Goal: Task Accomplishment & Management: Complete application form

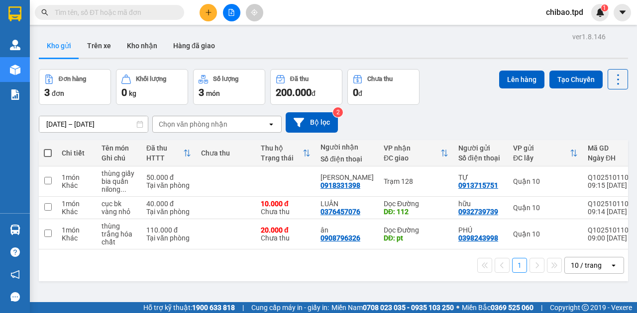
click at [211, 11] on icon "plus" at bounding box center [208, 12] width 7 height 7
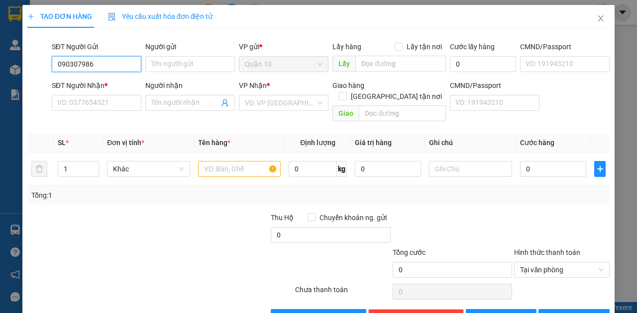
type input "0903079861"
drag, startPoint x: 104, startPoint y: 79, endPoint x: 137, endPoint y: 85, distance: 33.5
click at [105, 79] on div "0903079861 - [PERSON_NAME]" at bounding box center [106, 83] width 98 height 11
type input "hằng"
type input "0964887370"
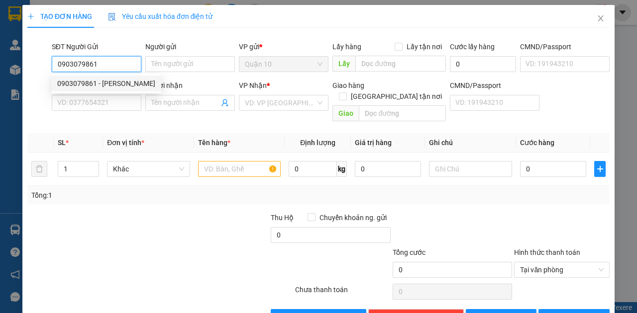
type input "HƯƠNG"
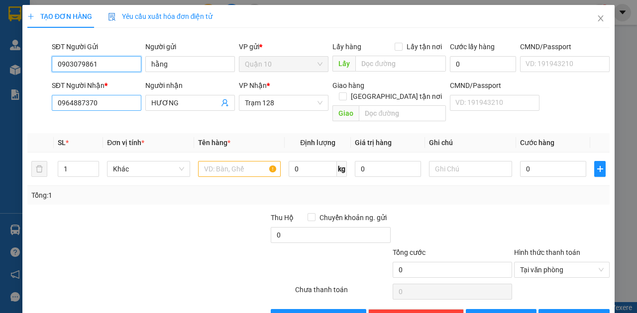
type input "0903079861"
click at [121, 104] on input "0964887370" at bounding box center [97, 103] width 90 height 16
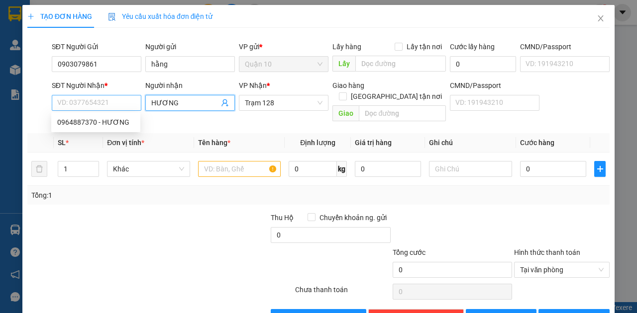
drag, startPoint x: 188, startPoint y: 102, endPoint x: 87, endPoint y: 101, distance: 101.5
click at [88, 102] on div "SĐT Người Nhận * VD: 0377654321 Người nhận HƯƠNG HƯƠNG VP Nhận * Trạm 128 Giao …" at bounding box center [330, 103] width 561 height 46
type input "hùng"
click at [113, 98] on input "SĐT Người Nhận *" at bounding box center [97, 103] width 90 height 16
click at [211, 161] on input "text" at bounding box center [239, 169] width 83 height 16
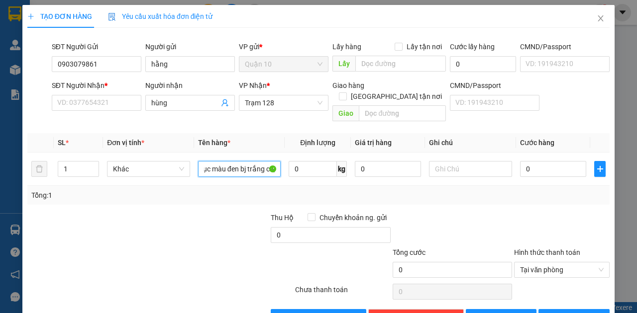
scroll to position [0, 6]
click at [238, 161] on input "cục màu đen bj trắng ca," at bounding box center [239, 169] width 83 height 16
click at [242, 161] on input "cục màu đen bj trắng ca," at bounding box center [239, 169] width 83 height 16
type input "cục màu đen bk trắng ca,"
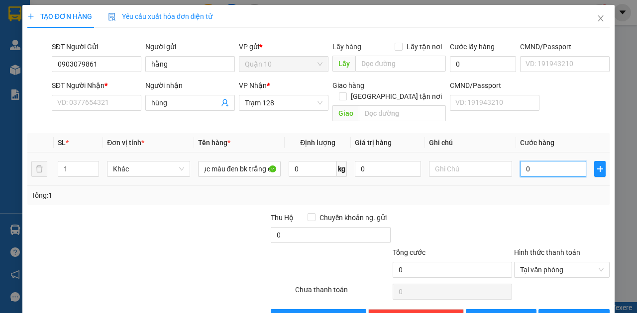
click at [542, 161] on input "0" at bounding box center [553, 169] width 66 height 16
type input "5"
type input "50"
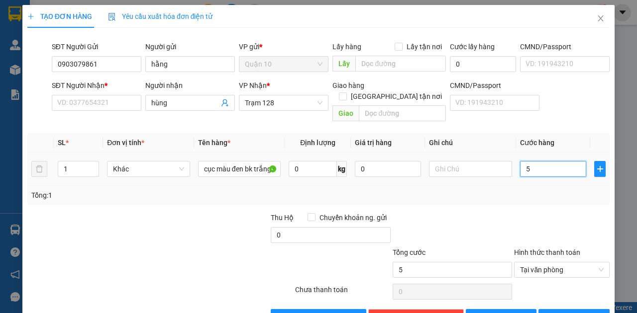
type input "50"
type input "50.000"
click at [106, 91] on div "SĐT Người Nhận *" at bounding box center [97, 85] width 90 height 11
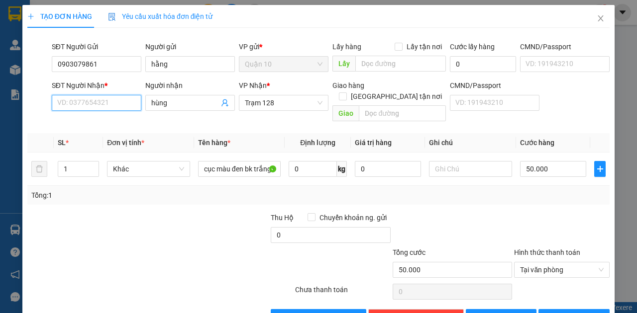
click at [106, 95] on input "SĐT Người Nhận *" at bounding box center [97, 103] width 90 height 16
click at [104, 96] on input "SĐT Người Nhận *" at bounding box center [97, 103] width 90 height 16
type input "0964887370"
click at [114, 117] on div "0964887370 - HƯƠNG" at bounding box center [95, 122] width 77 height 11
type input "HƯƠNG"
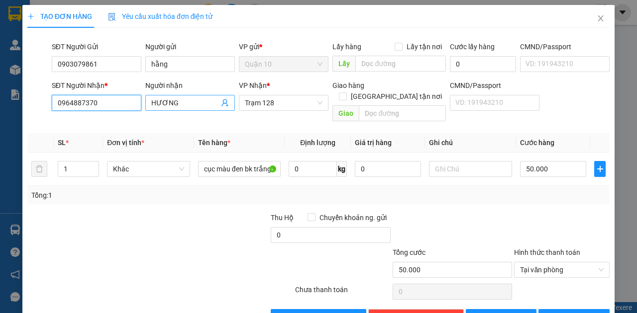
type input "0964887370"
click at [193, 102] on input "HƯƠNG" at bounding box center [185, 102] width 68 height 11
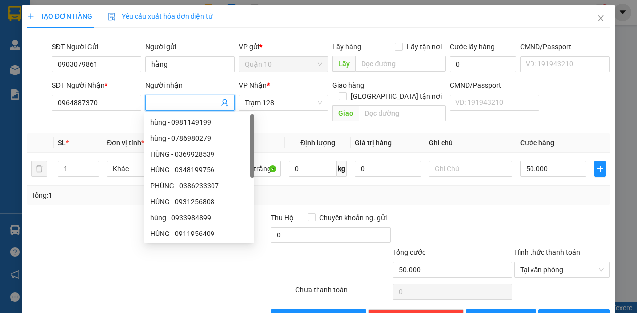
type input "HƯƠNG"
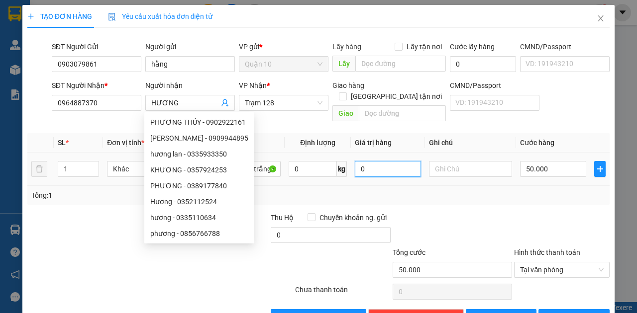
click at [397, 161] on input "0" at bounding box center [388, 169] width 66 height 16
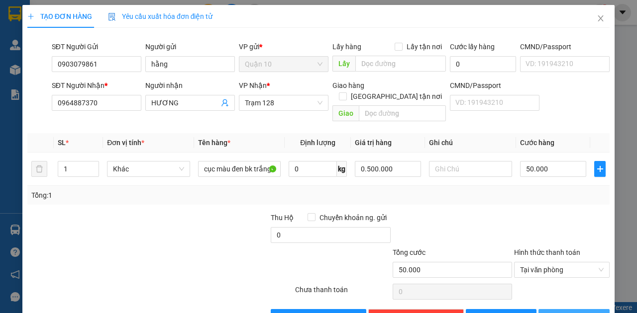
type input "500.000"
click at [584, 312] on span "[PERSON_NAME] và In" at bounding box center [592, 317] width 70 height 11
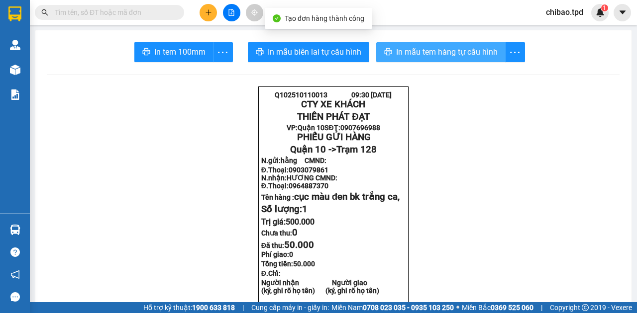
click at [445, 58] on button "In mẫu tem hàng tự cấu hình" at bounding box center [440, 52] width 129 height 20
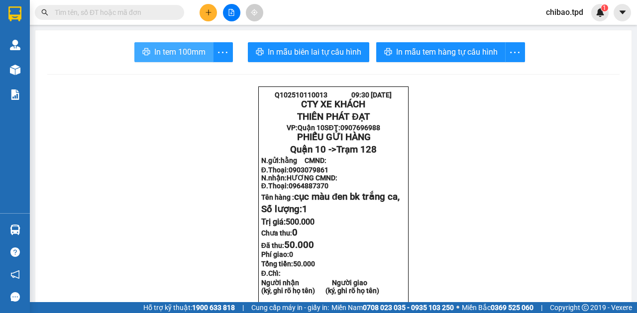
click at [174, 55] on span "In tem 100mm" at bounding box center [179, 52] width 51 height 12
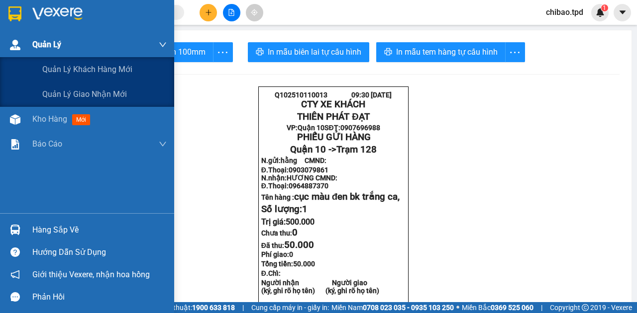
click at [37, 55] on div "Quản Lý" at bounding box center [99, 44] width 134 height 25
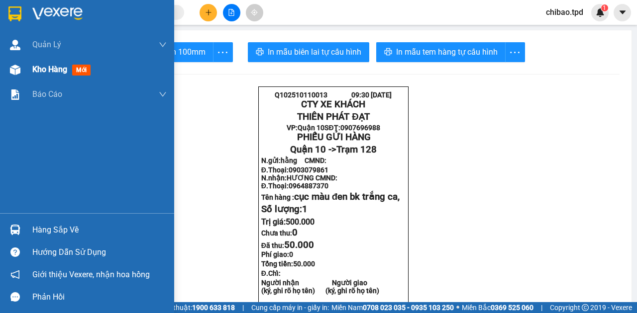
click at [53, 74] on span "Kho hàng" at bounding box center [49, 69] width 35 height 9
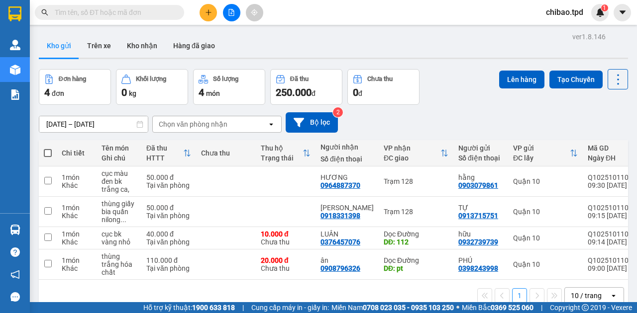
click at [43, 150] on th at bounding box center [48, 153] width 18 height 26
click at [50, 152] on span at bounding box center [48, 153] width 8 height 8
click at [48, 148] on input "checkbox" at bounding box center [48, 148] width 0 height 0
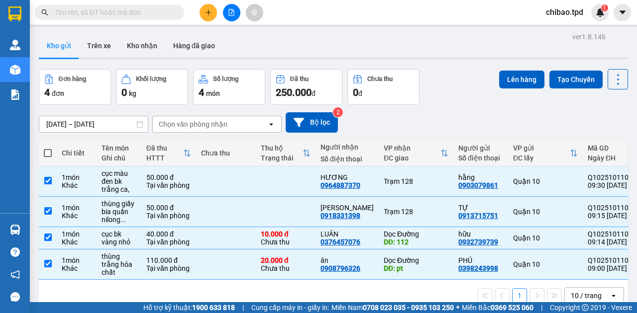
checkbox input "true"
click at [513, 75] on button "Lên hàng" at bounding box center [521, 80] width 45 height 18
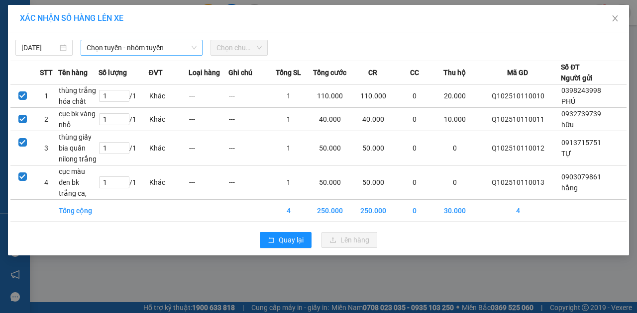
click at [165, 39] on div "[DATE] Chọn tuyến - nhóm tuyến Chọn chuyến" at bounding box center [318, 45] width 616 height 21
click at [165, 43] on span "Chọn tuyến - nhóm tuyến" at bounding box center [142, 47] width 110 height 15
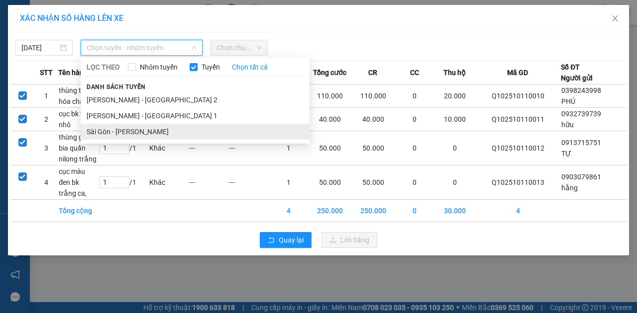
click at [168, 128] on li "Sài Gòn - [PERSON_NAME]" at bounding box center [195, 132] width 229 height 16
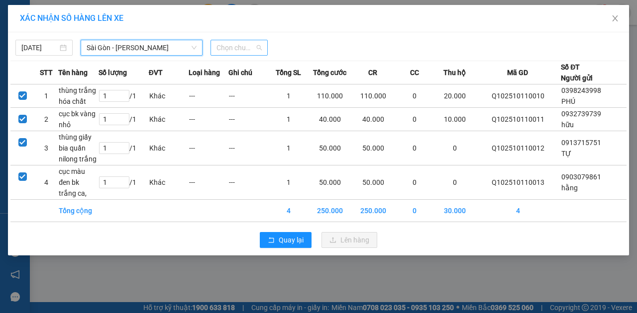
click at [224, 50] on span "Chọn chuyến" at bounding box center [238, 47] width 45 height 15
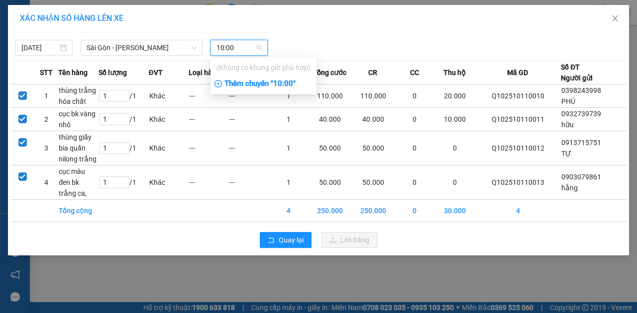
type input "10:00"
click at [292, 83] on div "Thêm chuyến " 10:00 "" at bounding box center [263, 84] width 106 height 17
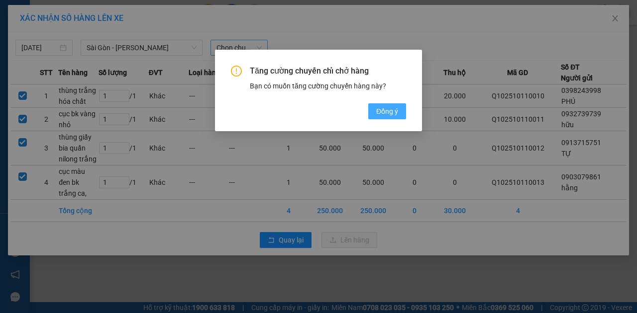
click at [398, 113] on button "Đồng ý" at bounding box center [387, 111] width 38 height 16
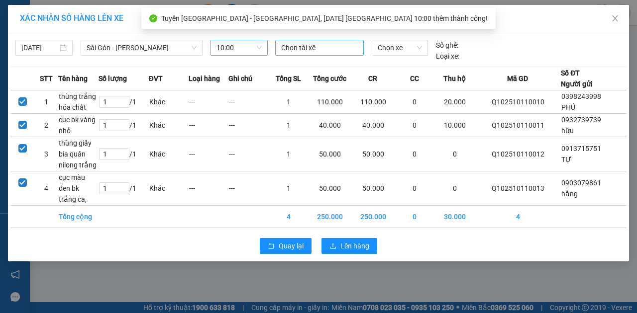
click at [312, 47] on div at bounding box center [320, 48] width 84 height 12
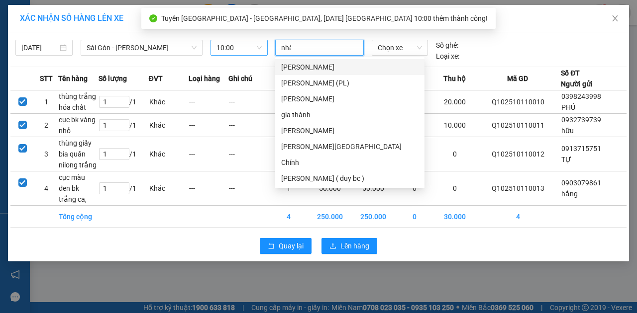
type input "nhân"
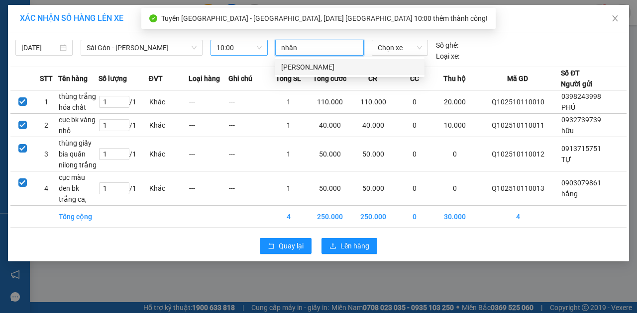
click at [331, 68] on div "[PERSON_NAME]" at bounding box center [349, 67] width 137 height 11
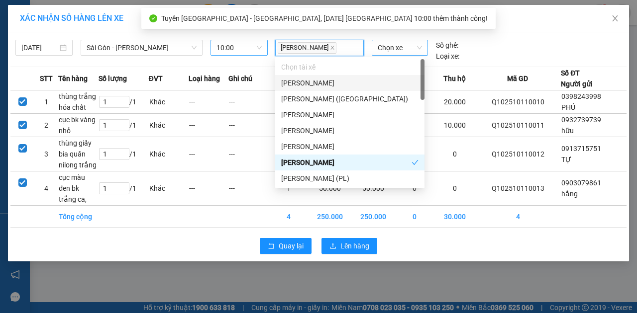
click at [385, 49] on span "Chọn xe" at bounding box center [399, 47] width 44 height 15
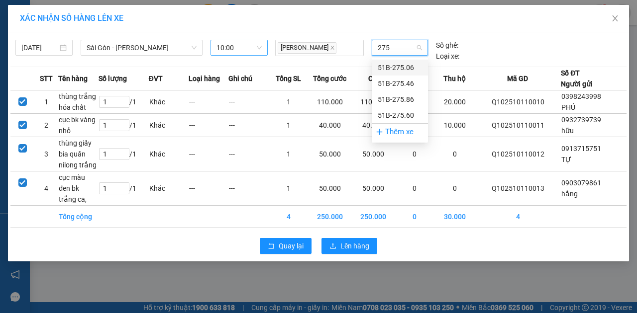
type input "2756"
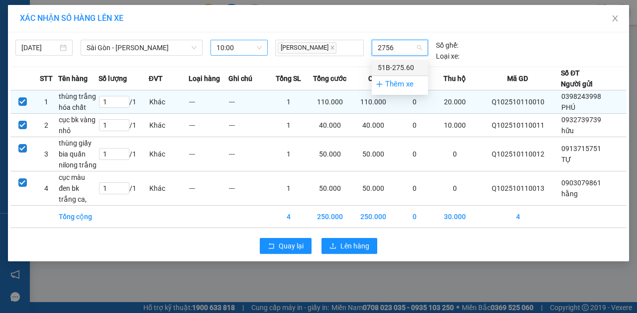
drag, startPoint x: 401, startPoint y: 69, endPoint x: 441, endPoint y: 101, distance: 51.2
click at [401, 68] on div "51B-275.60" at bounding box center [399, 67] width 44 height 11
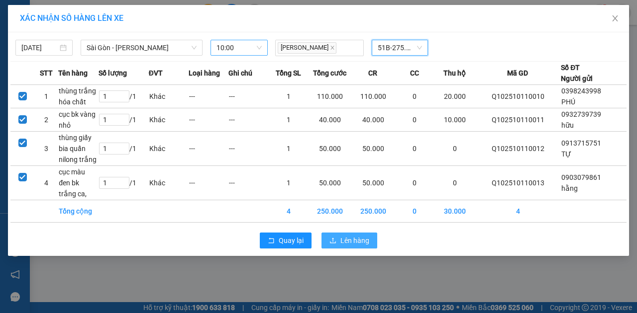
click at [360, 235] on span "Lên hàng" at bounding box center [354, 240] width 29 height 11
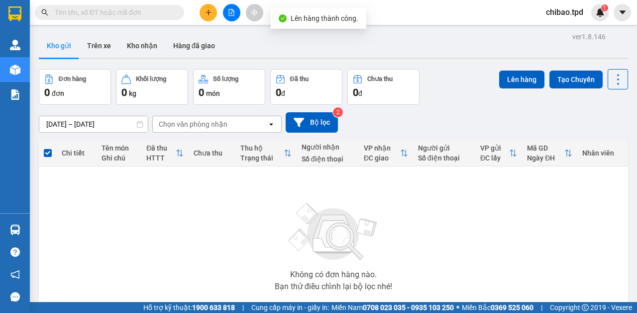
click at [153, 18] on span at bounding box center [109, 12] width 149 height 15
click at [114, 28] on main "ver 1.8.146 Kho gửi Trên xe Kho nhận Hàng đã giao Đơn hàng 0 đơn Khối lượng 0 k…" at bounding box center [318, 151] width 637 height 302
click at [130, 17] on span at bounding box center [109, 12] width 149 height 15
click at [158, 13] on input "text" at bounding box center [113, 12] width 117 height 11
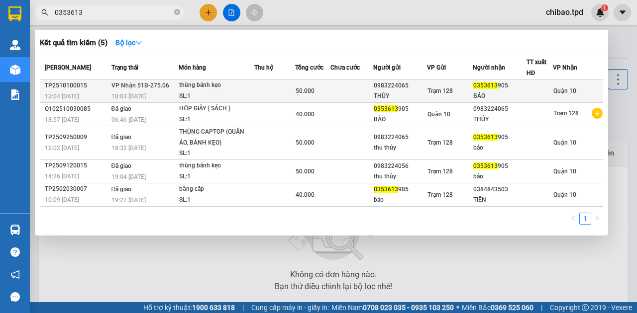
type input "0353613"
click at [286, 96] on td at bounding box center [274, 91] width 41 height 23
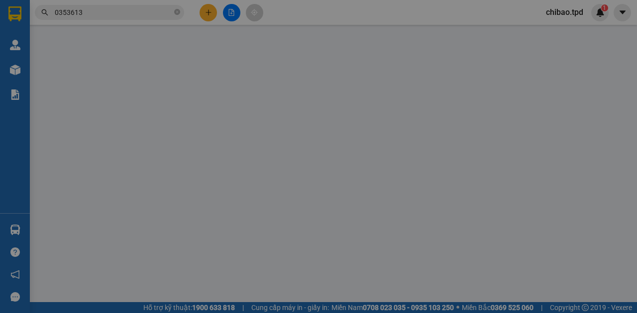
type input "0983224065"
type input "THỦY"
type input "0353613905"
type input "BẢO"
type input "50.000"
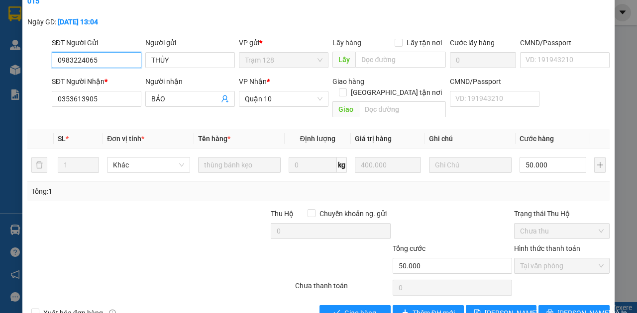
scroll to position [67, 0]
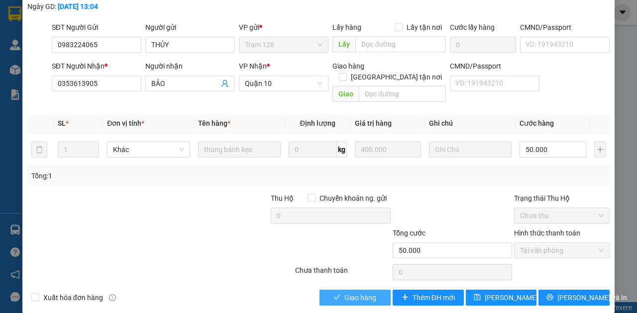
click at [348, 292] on span "Giao hàng" at bounding box center [360, 297] width 32 height 11
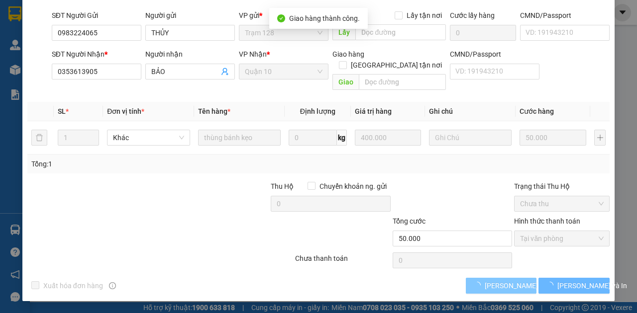
scroll to position [46, 0]
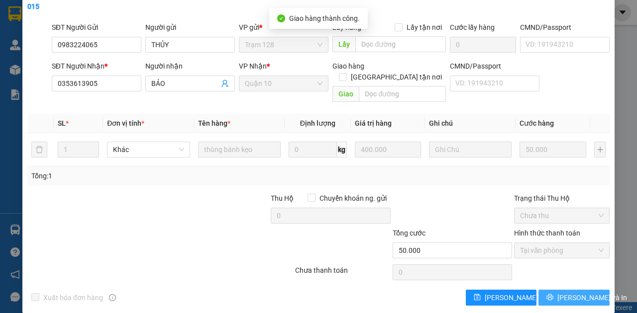
click at [567, 292] on span "[PERSON_NAME] và In" at bounding box center [592, 297] width 70 height 11
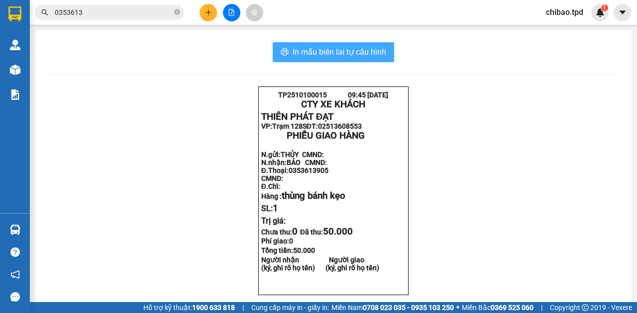
click at [345, 51] on span "In mẫu biên lai tự cấu hình" at bounding box center [338, 52] width 93 height 12
click at [386, 59] on button "In mẫu biên lai tự cấu hình" at bounding box center [333, 52] width 121 height 20
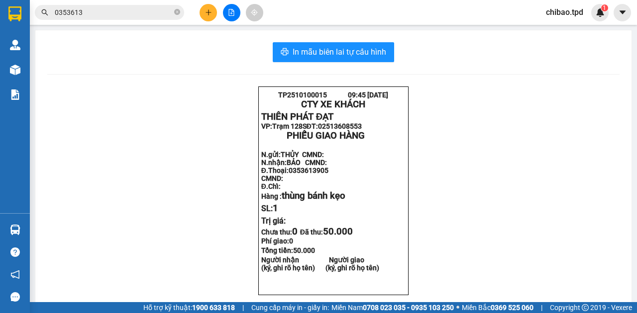
click at [101, 19] on span "0353613" at bounding box center [109, 12] width 149 height 15
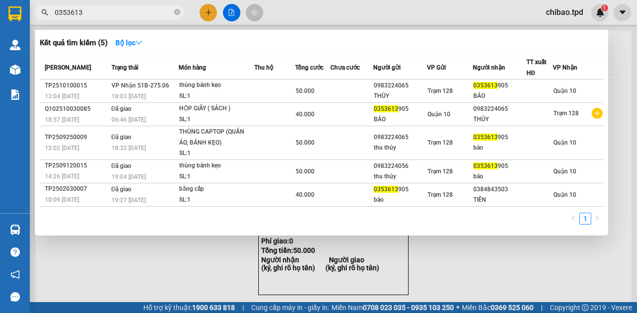
click at [103, 15] on input "0353613" at bounding box center [113, 12] width 117 height 11
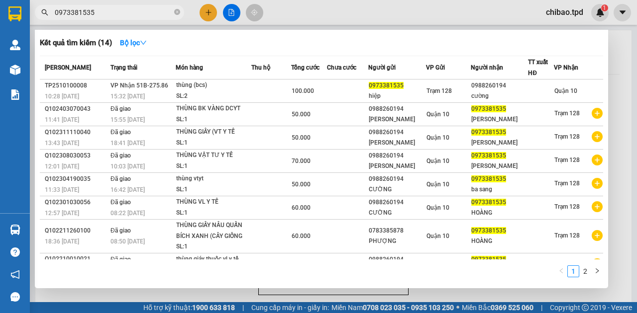
type input "0973381535"
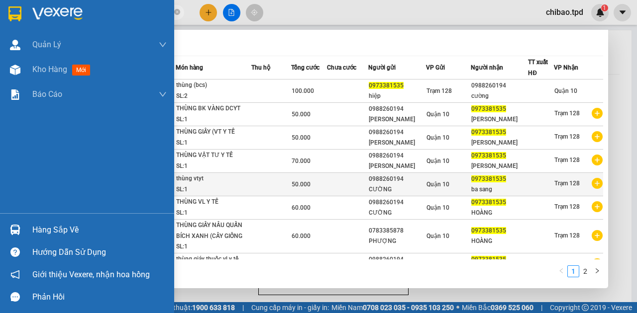
drag, startPoint x: 26, startPoint y: 72, endPoint x: 200, endPoint y: 219, distance: 227.3
click at [27, 72] on div "Kho hàng mới" at bounding box center [87, 69] width 174 height 25
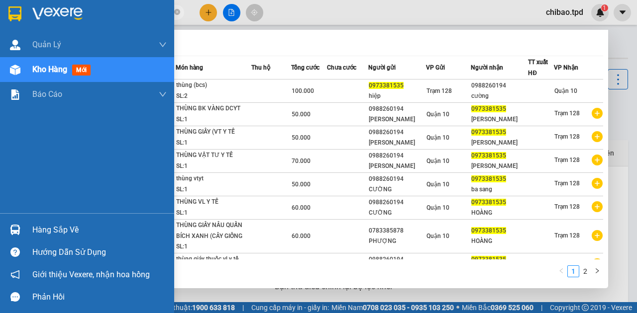
click at [29, 66] on div "Kho hàng mới" at bounding box center [87, 69] width 174 height 25
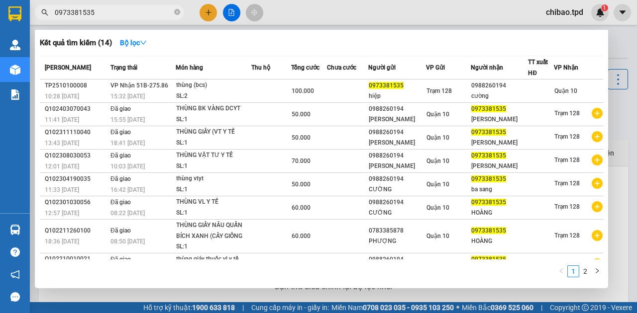
click at [621, 32] on div at bounding box center [318, 156] width 637 height 313
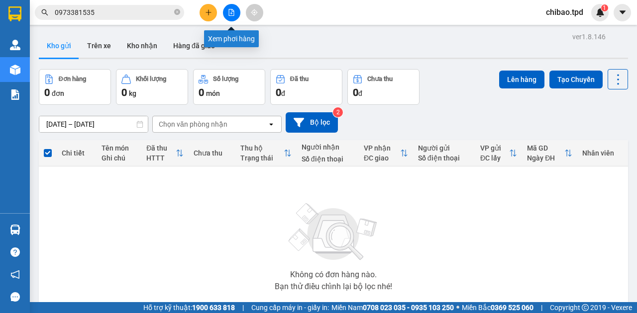
click at [229, 15] on icon "file-add" at bounding box center [231, 12] width 5 height 7
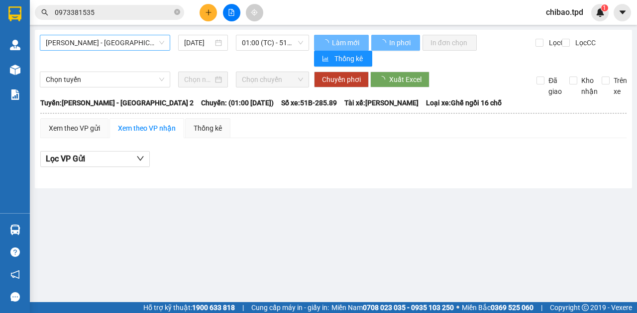
click at [91, 39] on span "[PERSON_NAME] - [GEOGRAPHIC_DATA] 2" at bounding box center [105, 42] width 118 height 15
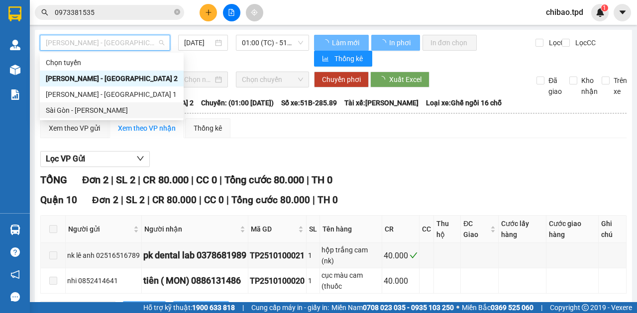
click at [88, 109] on div "Sài Gòn - [PERSON_NAME]" at bounding box center [112, 110] width 132 height 11
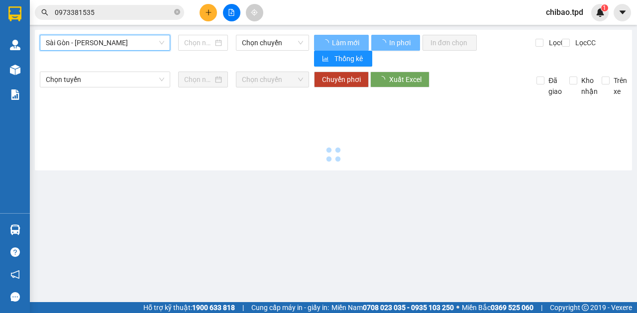
type input "[DATE]"
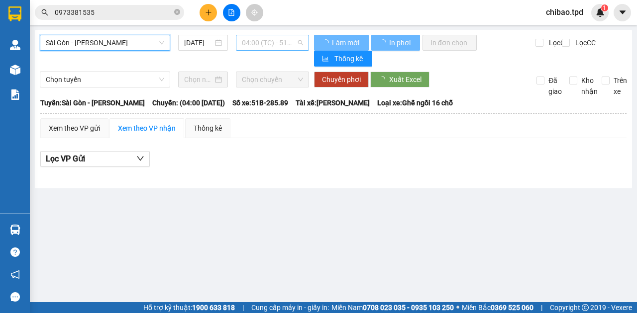
click at [262, 37] on span "04:00 (TC) - 51B-285.89" at bounding box center [272, 42] width 61 height 15
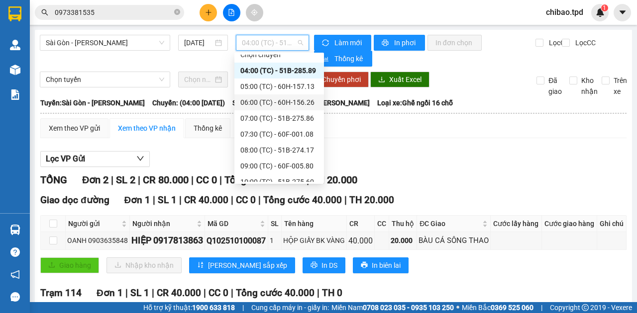
scroll to position [16, 0]
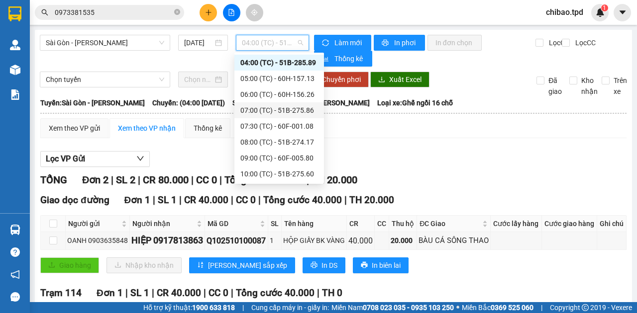
click at [281, 111] on div "07:00 (TC) - 51B-275.86" at bounding box center [279, 110] width 78 height 11
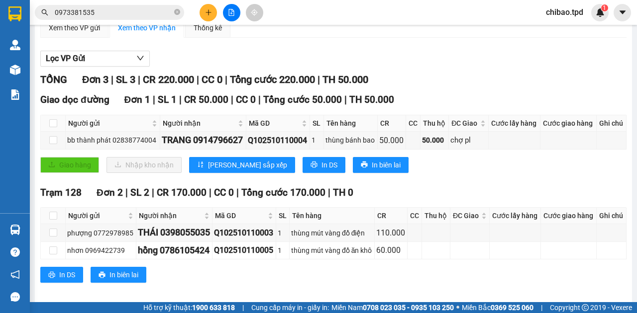
scroll to position [107, 0]
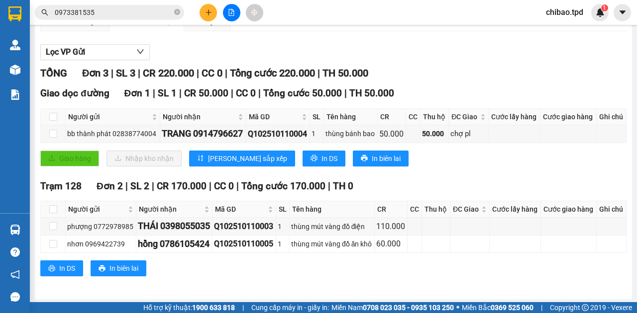
click at [208, 14] on icon "plus" at bounding box center [208, 11] width 0 height 5
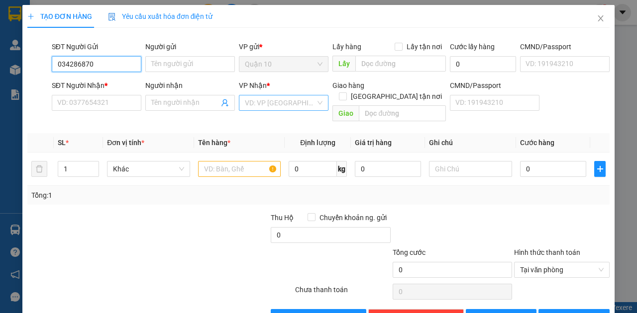
type input "0342868704"
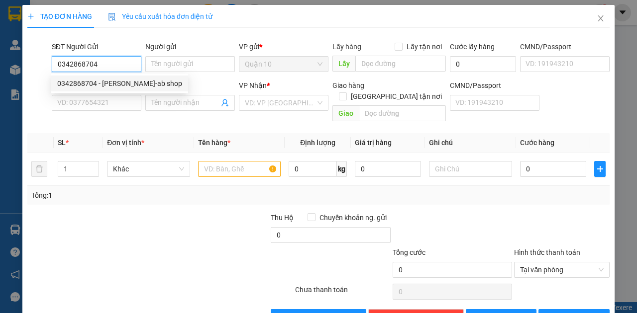
click at [110, 90] on div "0342868704 - [PERSON_NAME]-ab shop" at bounding box center [119, 84] width 137 height 16
type input "[PERSON_NAME]-ab shop"
type input "079080000778"
type input "0976240521"
type input "ANH LONG"
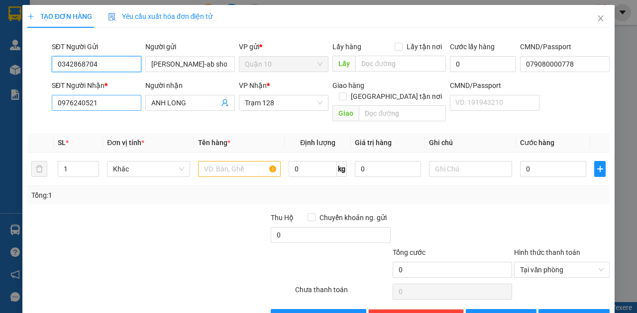
type input "0342868704"
click at [101, 102] on input "0976240521" at bounding box center [97, 103] width 90 height 16
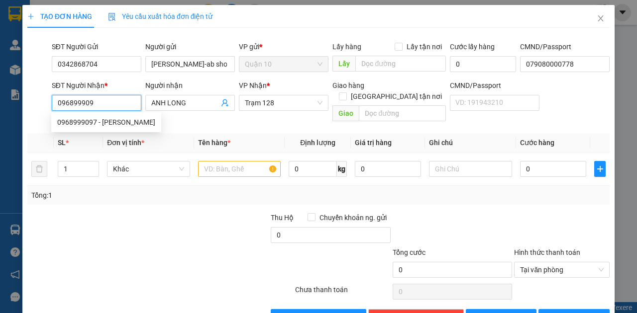
type input "0968999097"
click at [117, 120] on div "0968999097 - [PERSON_NAME]" at bounding box center [106, 122] width 98 height 11
type input "[PERSON_NAME]"
type input "định quán"
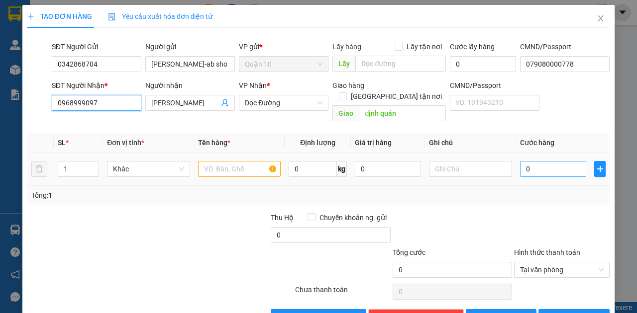
type input "0968999097"
click at [548, 161] on input "0" at bounding box center [553, 169] width 66 height 16
type input "5"
type input "50"
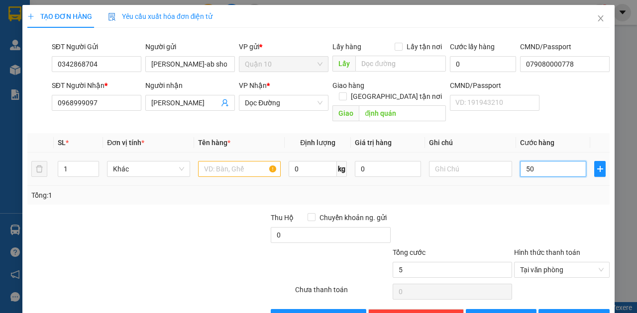
type input "50"
click at [268, 101] on span "Dọc Đường" at bounding box center [284, 102] width 78 height 15
type input "50.000"
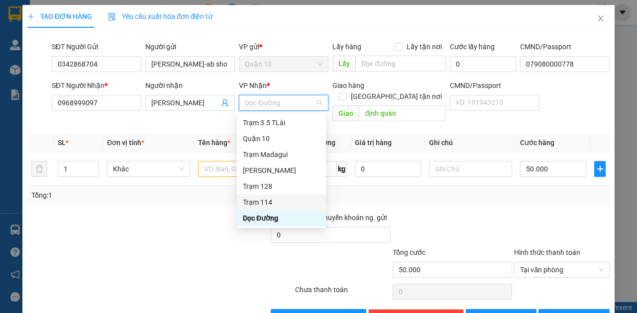
click at [276, 198] on div "Trạm 114" at bounding box center [281, 202] width 77 height 11
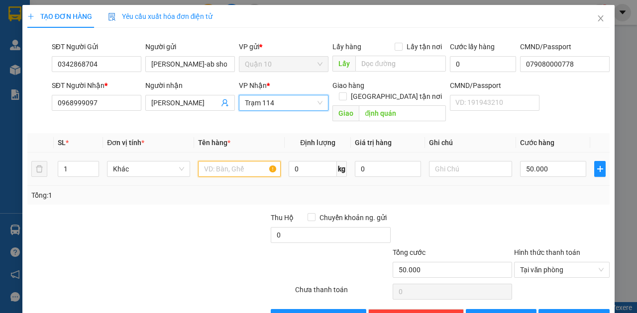
click at [213, 161] on input "text" at bounding box center [239, 169] width 83 height 16
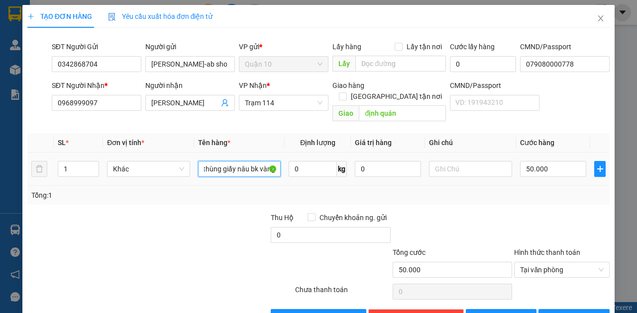
scroll to position [0, 3]
type input "thùng giấy nâu bk vàng"
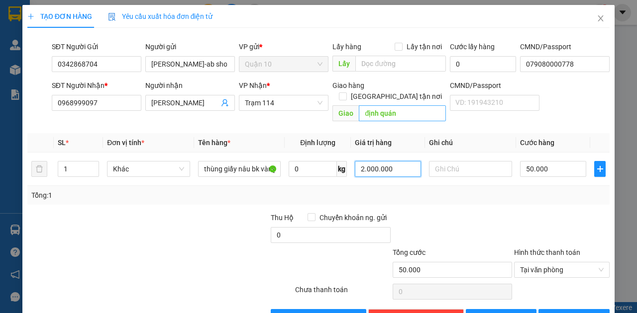
type input "2.000.000"
click at [431, 105] on input "định quán" at bounding box center [402, 113] width 87 height 16
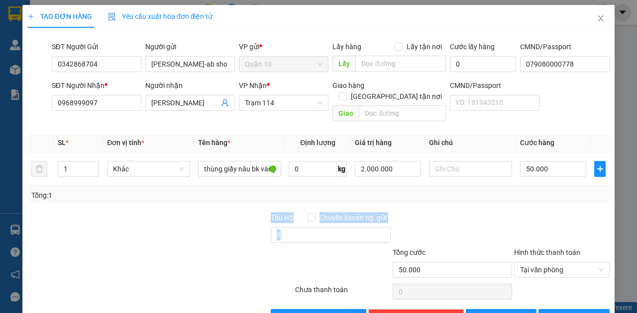
drag, startPoint x: 538, startPoint y: 192, endPoint x: 498, endPoint y: 195, distance: 40.4
click at [536, 198] on div "Transit Pickup Surcharge Ids Transit Deliver Surcharge Ids Transit Deliver Surc…" at bounding box center [318, 180] width 582 height 289
click at [568, 312] on span "[PERSON_NAME] và In" at bounding box center [592, 317] width 70 height 11
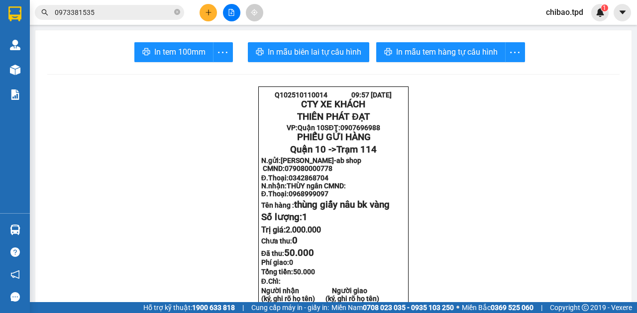
click at [227, 14] on button at bounding box center [231, 12] width 17 height 17
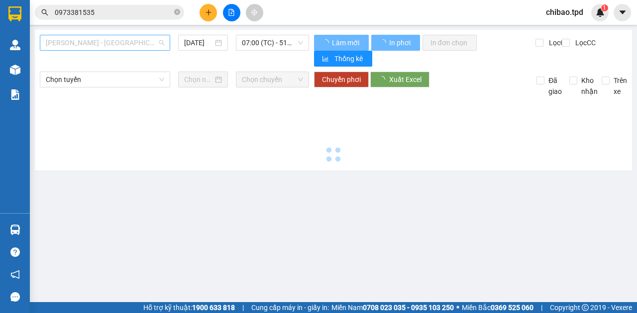
click at [87, 44] on span "[PERSON_NAME] - [GEOGRAPHIC_DATA] 2" at bounding box center [105, 42] width 118 height 15
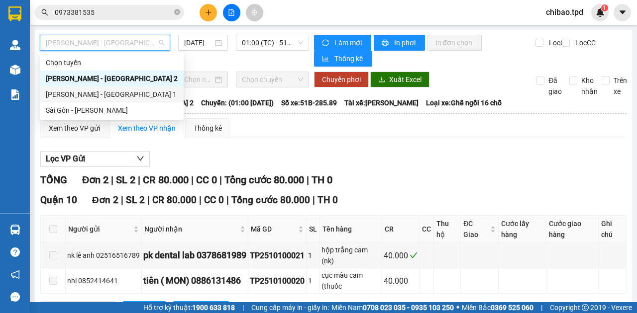
click at [99, 105] on div "Sài Gòn - [PERSON_NAME]" at bounding box center [112, 110] width 132 height 11
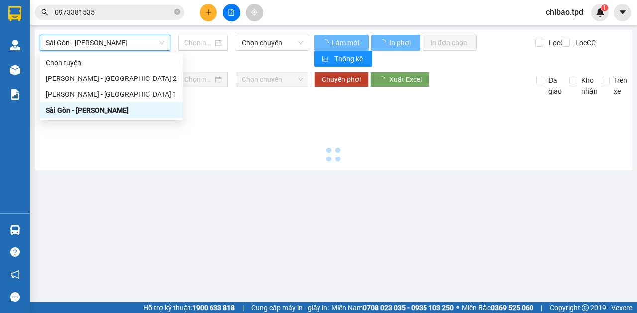
type input "[DATE]"
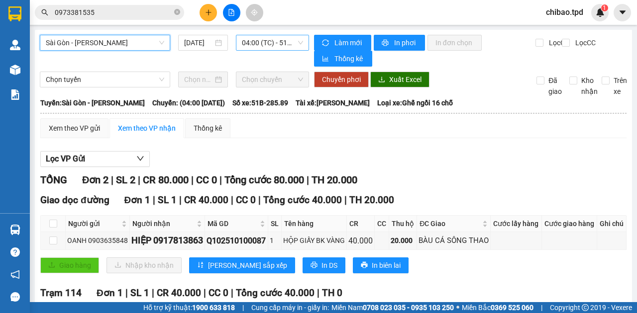
click at [251, 40] on span "04:00 (TC) - 51B-285.89" at bounding box center [272, 42] width 61 height 15
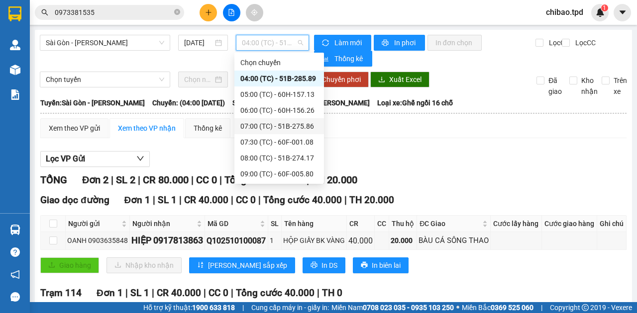
click at [272, 128] on div "07:00 (TC) - 51B-275.86" at bounding box center [279, 126] width 78 height 11
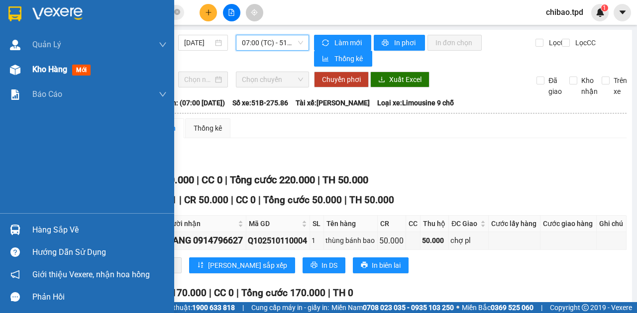
click at [28, 73] on div "Kho hàng mới" at bounding box center [87, 69] width 174 height 25
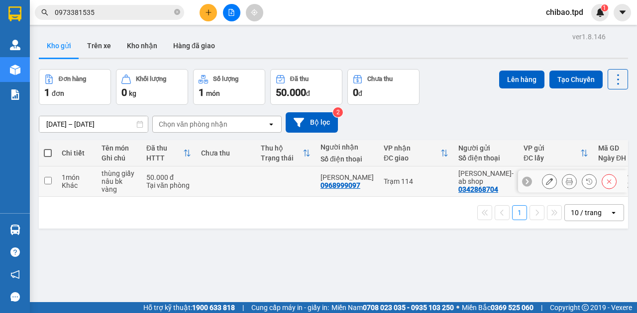
click at [565, 181] on icon at bounding box center [568, 181] width 7 height 7
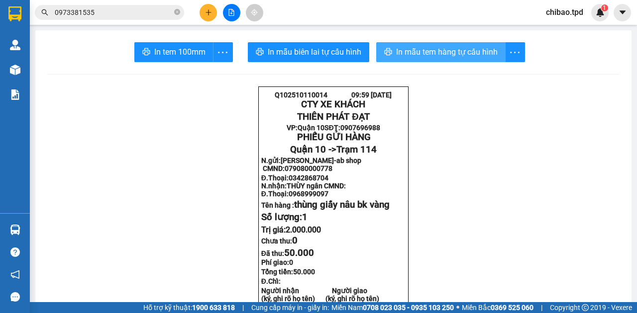
click at [428, 55] on span "In mẫu tem hàng tự cấu hình" at bounding box center [446, 52] width 101 height 12
click at [450, 43] on button "In mẫu tem hàng tự cấu hình" at bounding box center [440, 52] width 129 height 20
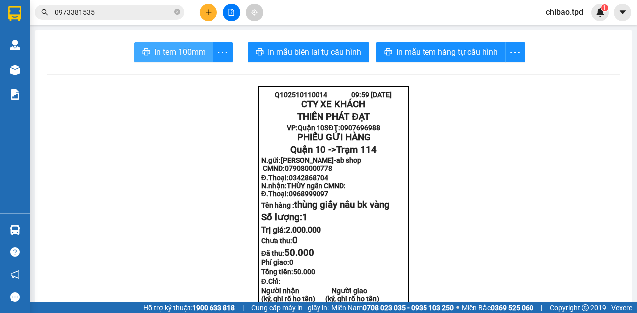
click at [195, 50] on span "In tem 100mm" at bounding box center [179, 52] width 51 height 12
click at [173, 14] on span "0973381535" at bounding box center [109, 12] width 149 height 15
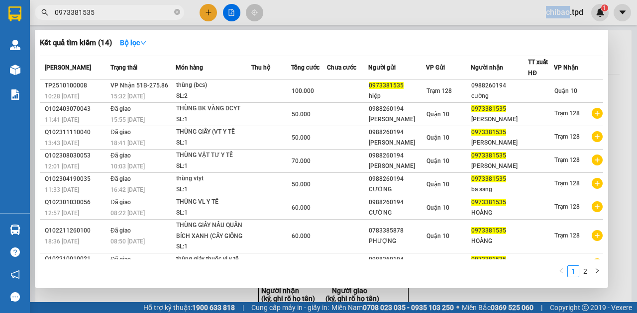
click at [173, 14] on span "0973381535" at bounding box center [109, 12] width 149 height 15
click at [132, 15] on input "0973381535" at bounding box center [113, 12] width 117 height 11
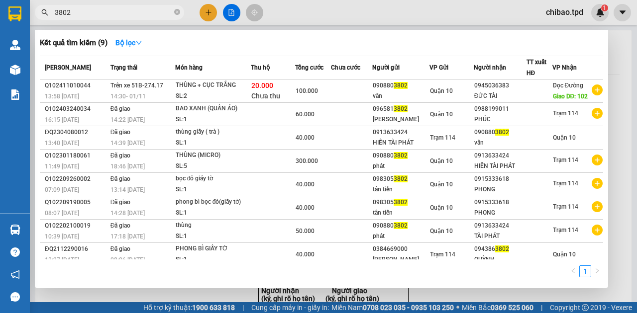
click at [97, 17] on input "3802" at bounding box center [113, 12] width 117 height 11
type input "3802"
click at [97, 21] on div at bounding box center [318, 156] width 637 height 313
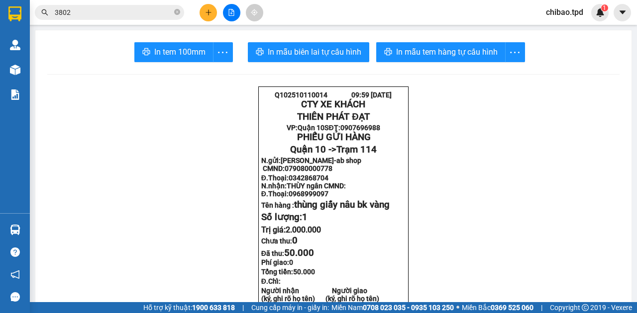
click at [100, 18] on span "3802" at bounding box center [109, 12] width 149 height 15
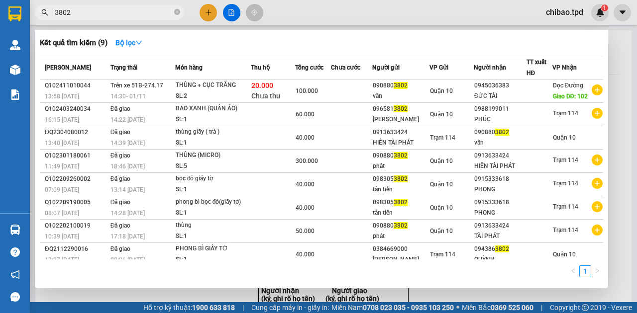
click at [100, 18] on span "3802" at bounding box center [109, 12] width 149 height 15
click at [109, 11] on input "3802" at bounding box center [113, 12] width 117 height 11
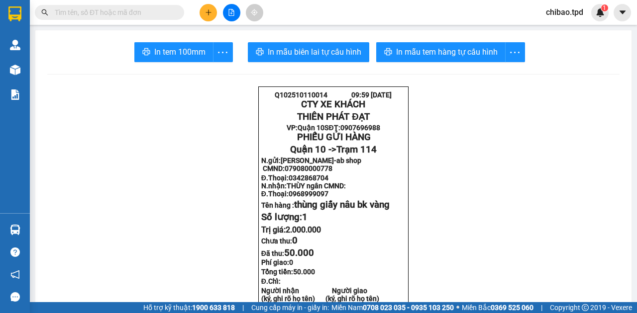
click at [112, 14] on input "text" at bounding box center [113, 12] width 117 height 11
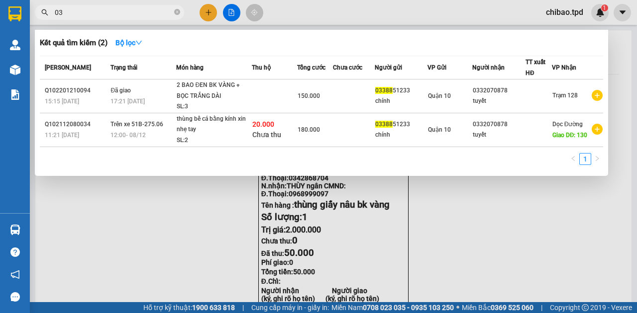
type input "0"
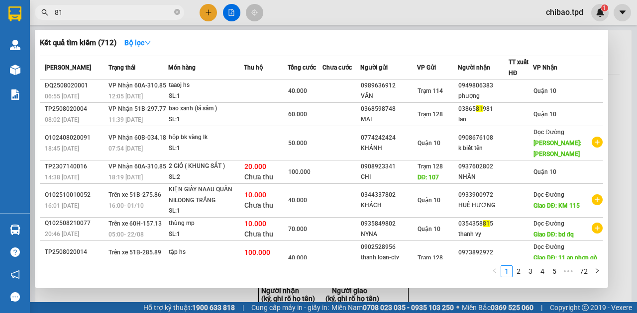
type input "8"
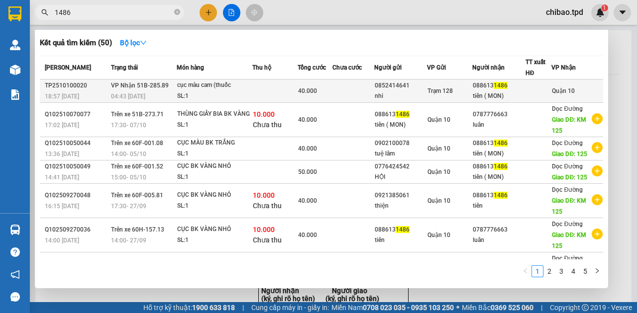
type input "1486"
click at [177, 97] on div "SL: 1" at bounding box center [214, 96] width 75 height 11
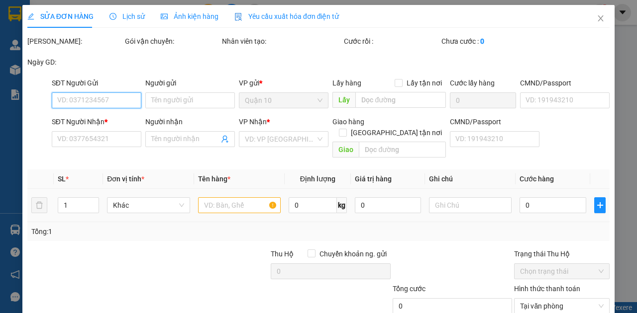
type input "0852414641"
type input "nhi"
type input "0886131486"
type input "tiên ( MON)"
type input "40.000"
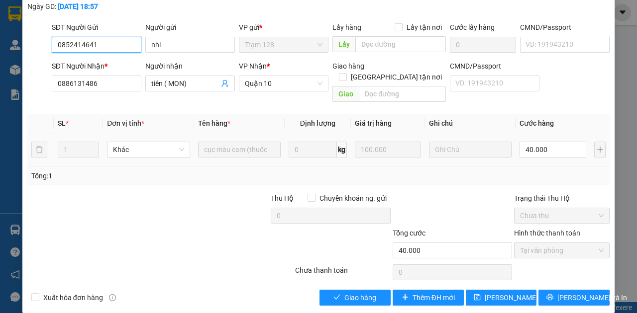
scroll to position [67, 0]
click at [361, 292] on span "Giao hàng" at bounding box center [360, 297] width 32 height 11
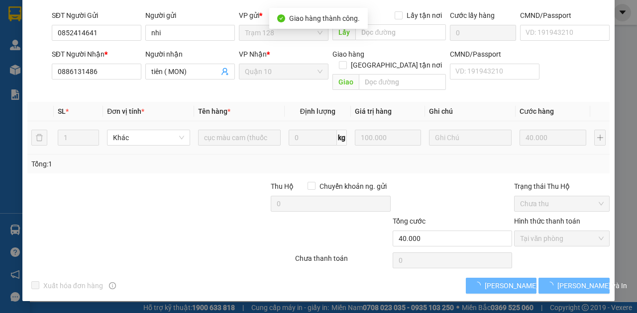
scroll to position [46, 0]
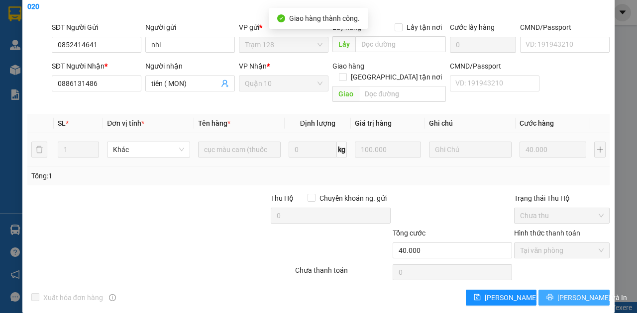
click at [559, 290] on button "[PERSON_NAME] và In" at bounding box center [573, 298] width 71 height 16
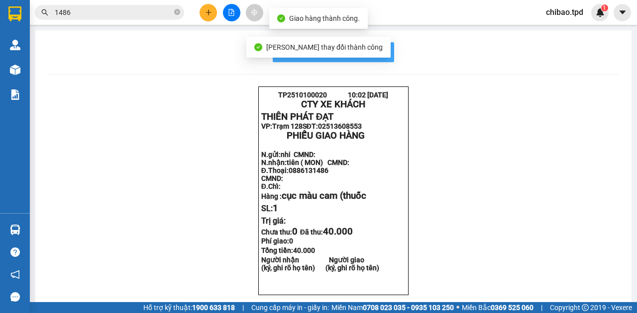
click at [372, 51] on span "In mẫu biên lai tự cấu hình" at bounding box center [338, 52] width 93 height 12
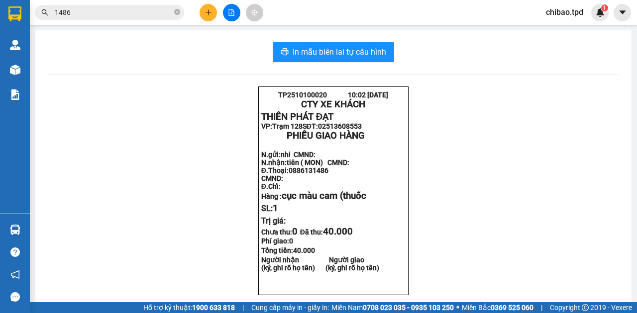
click at [93, 8] on input "1486" at bounding box center [113, 12] width 117 height 11
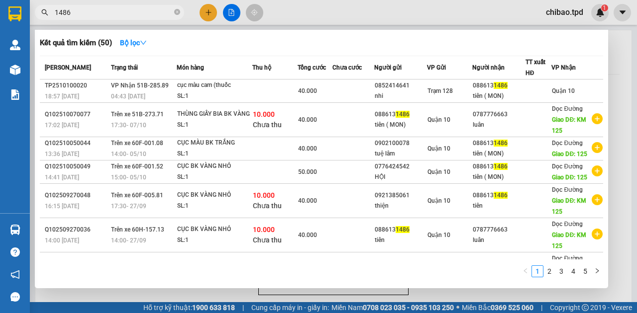
click at [93, 8] on input "1486" at bounding box center [113, 12] width 117 height 11
drag, startPoint x: 212, startPoint y: 31, endPoint x: 212, endPoint y: 23, distance: 8.0
click at [212, 30] on div "Kết quả tìm kiếm ( 50 ) Bộ lọc Mã ĐH Trạng thái Món hàng Thu hộ Tổng cước Chưa …" at bounding box center [321, 159] width 573 height 259
click at [209, 16] on div at bounding box center [318, 156] width 637 height 313
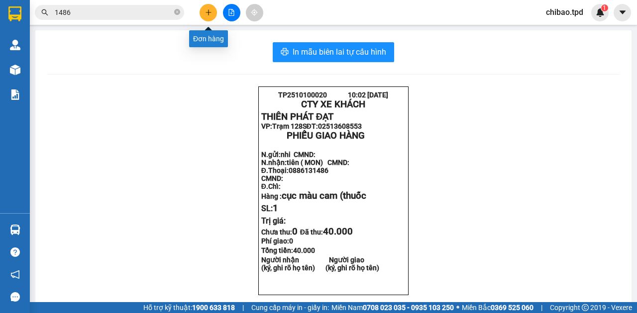
click at [208, 14] on icon "plus" at bounding box center [208, 12] width 7 height 7
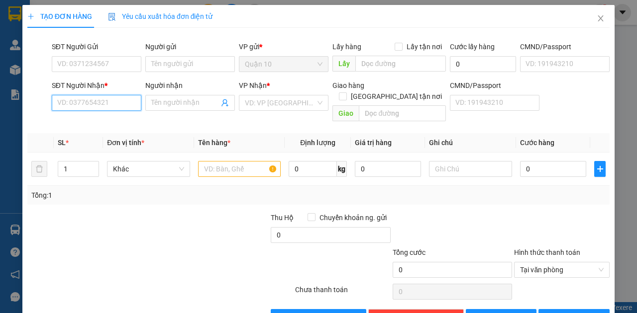
click at [111, 103] on input "SĐT Người Nhận *" at bounding box center [97, 103] width 90 height 16
click at [110, 121] on div "0919241789 - PHƯƠNG" at bounding box center [95, 122] width 77 height 11
type input "0919241789"
type input "PHƯƠNG"
type input "0919241789"
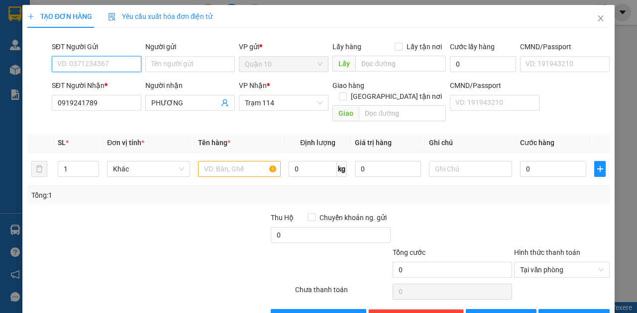
click at [103, 63] on input "SĐT Người Gửi" at bounding box center [97, 64] width 90 height 16
click at [96, 81] on div "0984013969 - UYÊN" at bounding box center [95, 83] width 77 height 11
type input "0984013969"
type input "UYÊN"
type input "0984013969"
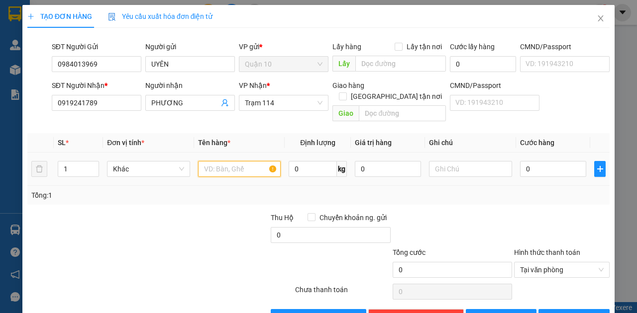
click at [227, 161] on input "text" at bounding box center [239, 169] width 83 height 16
type input "túi màu giấy"
click at [528, 161] on input "0" at bounding box center [553, 169] width 66 height 16
type input "5"
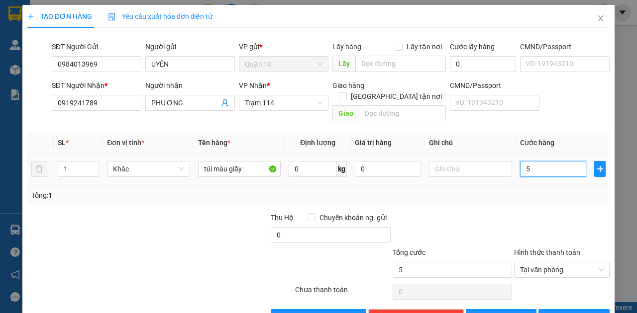
type input "50"
type input "50.000"
click at [525, 192] on div "Tổng: 1" at bounding box center [318, 195] width 582 height 19
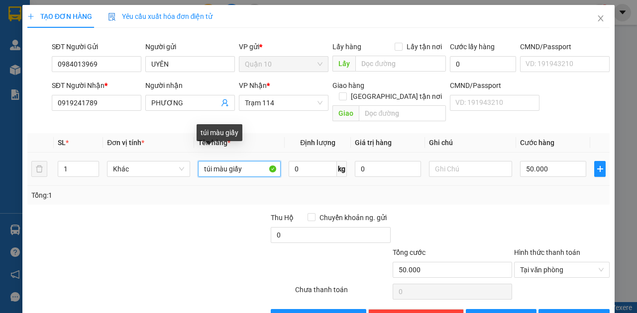
drag, startPoint x: 250, startPoint y: 160, endPoint x: 344, endPoint y: 248, distance: 128.4
click at [250, 161] on input "túi màu giấy" at bounding box center [239, 169] width 83 height 16
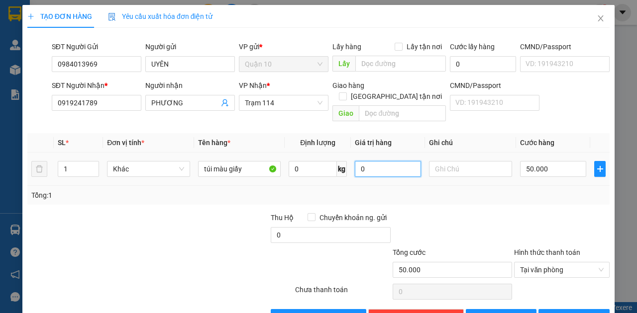
drag, startPoint x: 390, startPoint y: 159, endPoint x: 327, endPoint y: 168, distance: 63.2
click at [327, 168] on tr "1 Khác túi màu giấy 0 kg 0 50.000" at bounding box center [318, 169] width 582 height 33
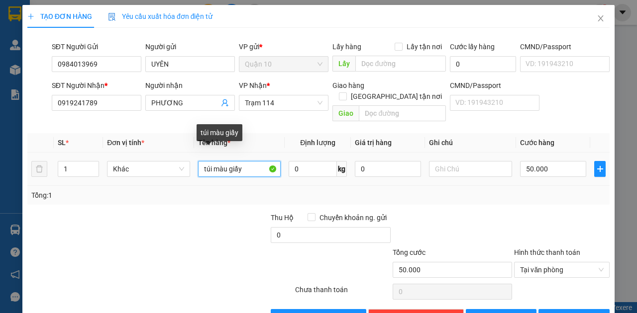
click at [256, 161] on input "túi màu giấy" at bounding box center [239, 169] width 83 height 16
type input "túi màu giấy bk trắng"
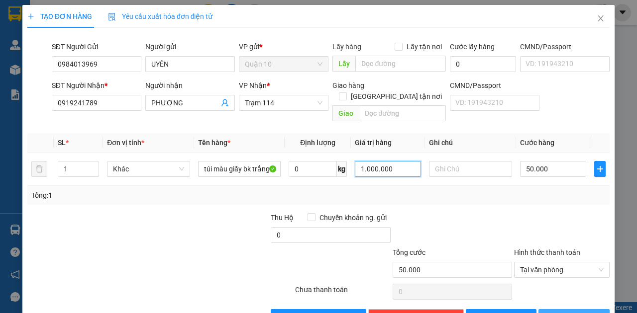
type input "1.000.000"
click at [557, 309] on button "[PERSON_NAME] và In" at bounding box center [573, 317] width 71 height 16
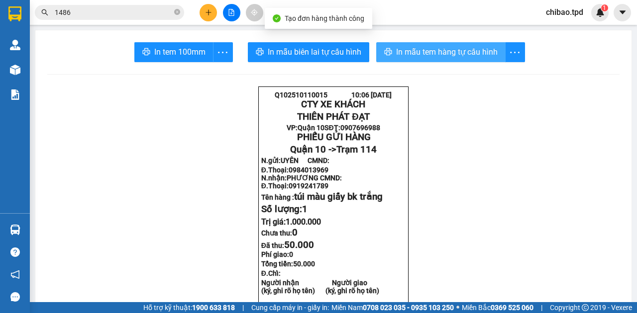
drag, startPoint x: 424, startPoint y: 51, endPoint x: 365, endPoint y: 268, distance: 224.8
click at [425, 51] on span "In mẫu tem hàng tự cấu hình" at bounding box center [446, 52] width 101 height 12
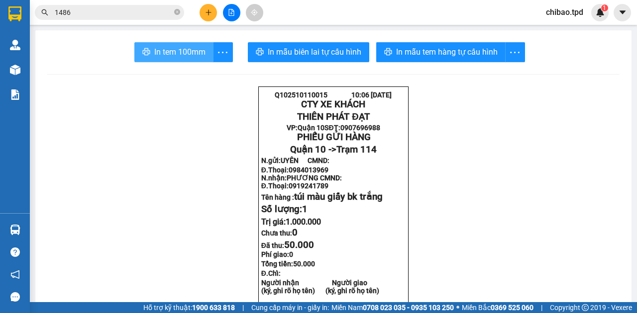
click at [175, 57] on span "In tem 100mm" at bounding box center [179, 52] width 51 height 12
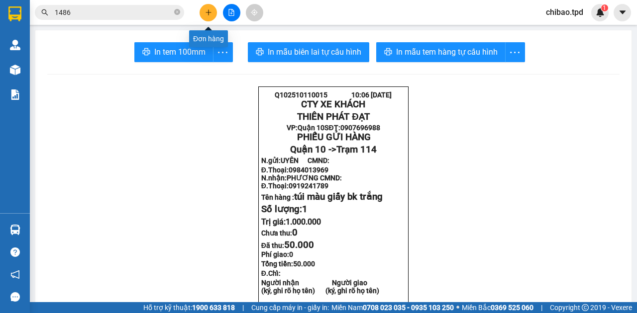
click at [205, 7] on button at bounding box center [207, 12] width 17 height 17
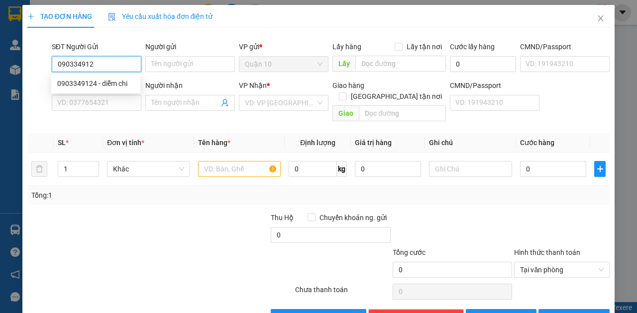
type input "0903349124"
click at [97, 76] on div "0903349124 - diễm chi" at bounding box center [95, 84] width 89 height 16
type input "diễm chi"
type input "083206003042"
type input "0966573752"
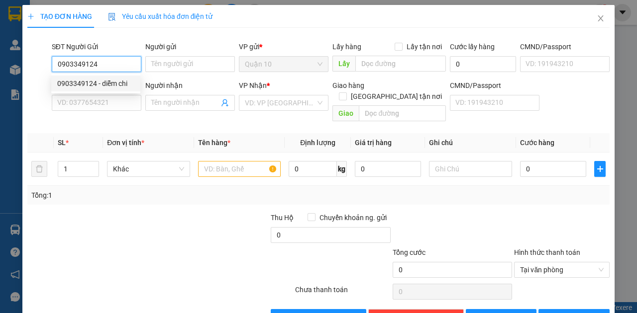
type input "tuyết -GỌI GẤP"
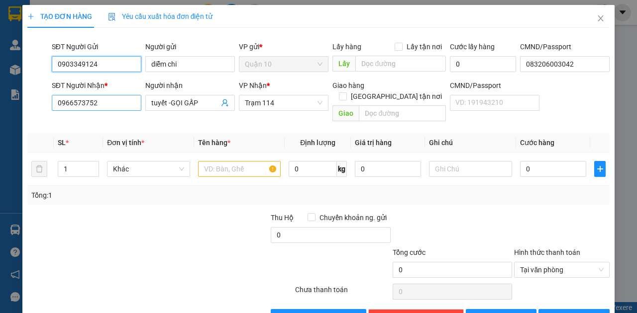
type input "0903349124"
click at [110, 98] on input "0966573752" at bounding box center [97, 103] width 90 height 16
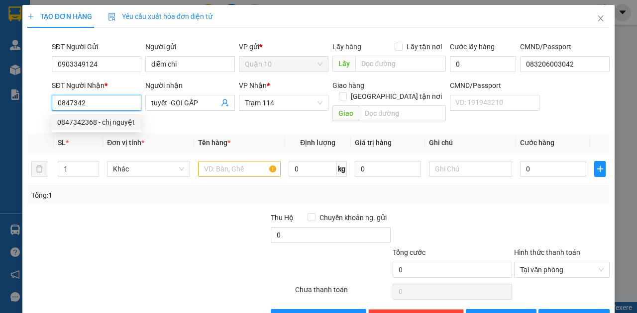
click at [136, 120] on div "0847342368 - chị nguyệt" at bounding box center [96, 122] width 90 height 16
type input "0847342368"
type input "chị nguyệt"
type input "0847342368"
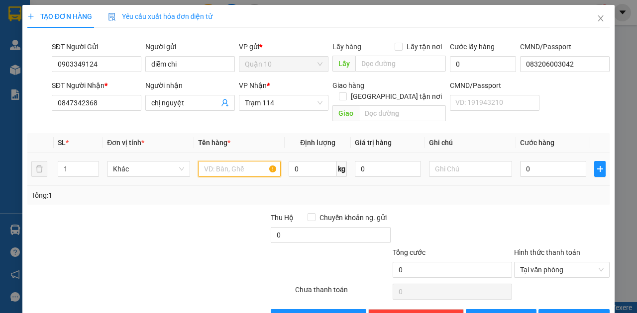
click at [240, 165] on input "text" at bounding box center [239, 169] width 83 height 16
type input "thùng giấy nâu hoa tươi"
type input "6"
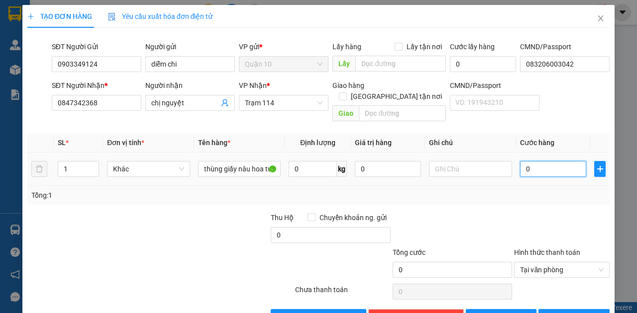
type input "6"
type input "60"
type input "60.000"
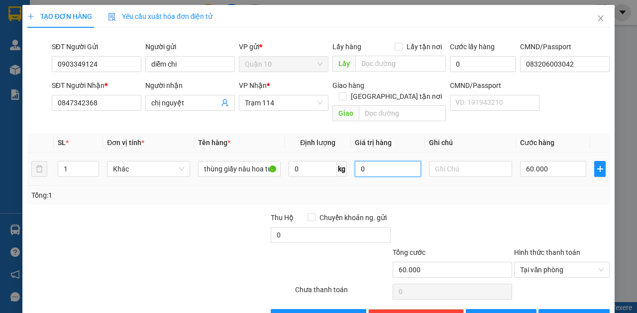
drag, startPoint x: 388, startPoint y: 158, endPoint x: 331, endPoint y: 184, distance: 62.8
click at [331, 184] on div "SL * Đơn vị tính * Tên hàng * Định lượng Giá trị hàng Ghi chú Cước hàng 1 Khác …" at bounding box center [318, 169] width 582 height 72
type input "1.000.000"
click at [584, 312] on span "[PERSON_NAME] và In" at bounding box center [592, 317] width 70 height 11
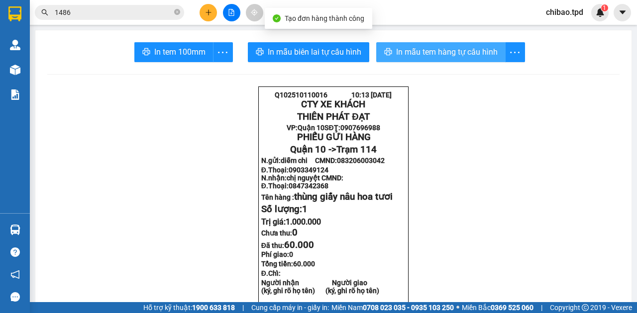
click at [433, 55] on span "In mẫu tem hàng tự cấu hình" at bounding box center [446, 52] width 101 height 12
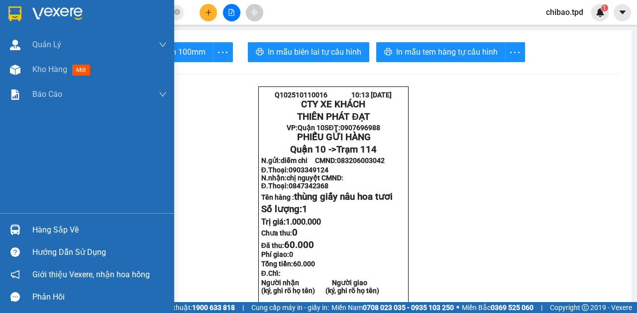
click at [24, 236] on div "Hàng sắp về" at bounding box center [87, 230] width 174 height 22
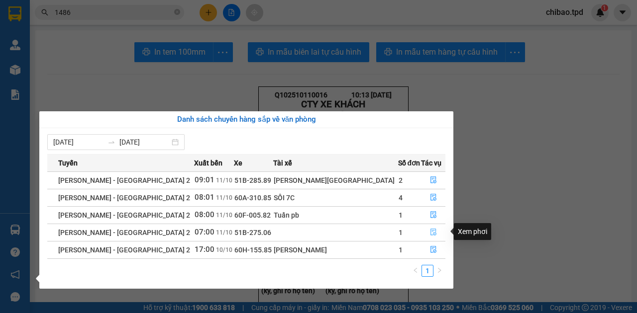
click at [430, 233] on icon "file-done" at bounding box center [433, 232] width 6 height 7
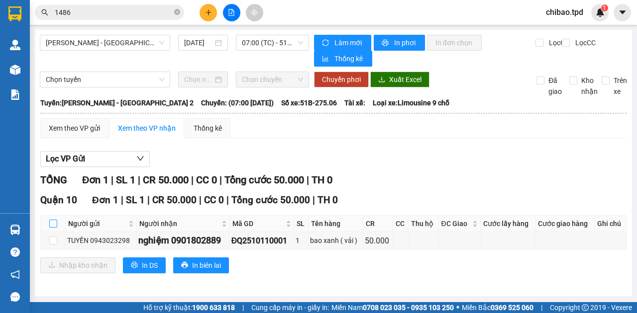
click at [53, 227] on input "checkbox" at bounding box center [53, 224] width 8 height 8
checkbox input "true"
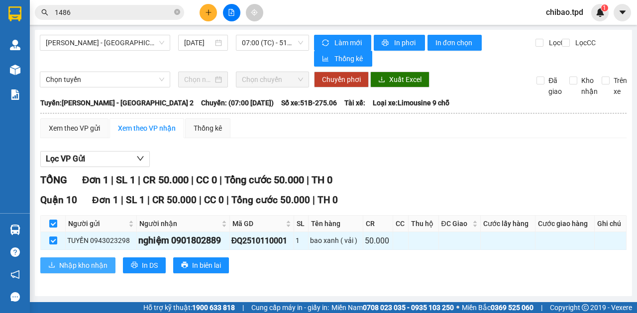
click at [77, 262] on span "Nhập kho nhận" at bounding box center [83, 265] width 48 height 11
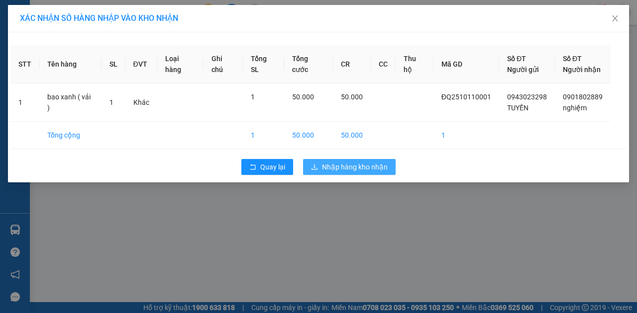
click at [373, 167] on span "Nhập hàng kho nhận" at bounding box center [355, 167] width 66 height 11
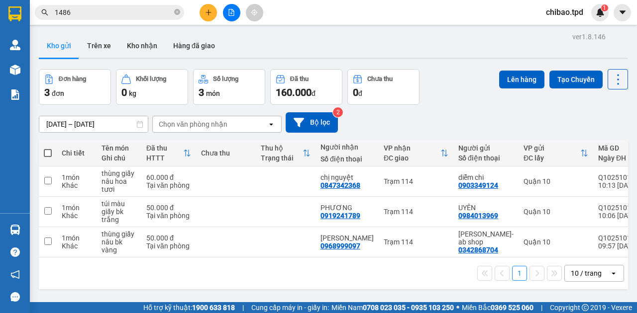
click at [207, 14] on icon "plus" at bounding box center [208, 12] width 7 height 7
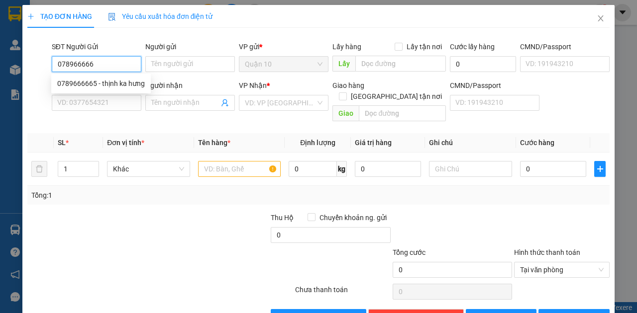
type input "0789666665"
click at [98, 87] on div "0789666665 - thịnh ka hưng" at bounding box center [101, 83] width 88 height 11
type input "thịnh ka hưng"
type input "021656561"
type input "0966114266"
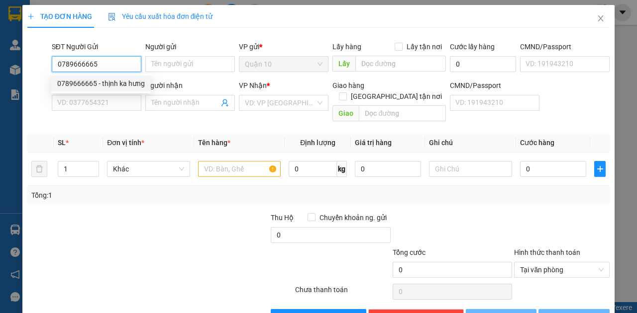
type input "HUY TÔ"
type input "[PERSON_NAME]"
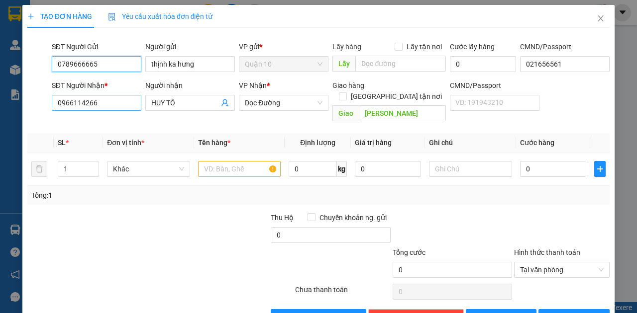
type input "0789666665"
click at [96, 101] on input "0966114266" at bounding box center [97, 103] width 90 height 16
click at [96, 100] on input "0966114266" at bounding box center [97, 103] width 90 height 16
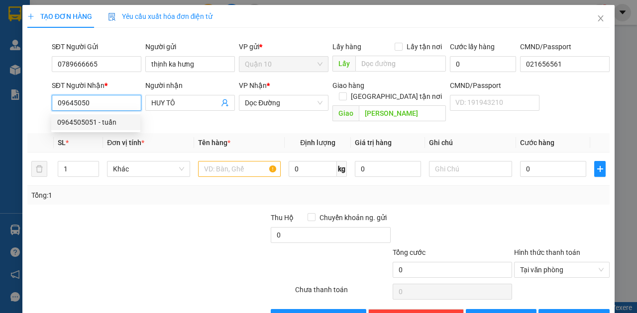
click at [127, 123] on div "0964505051 - tuấn" at bounding box center [95, 122] width 77 height 11
type input "0964505051"
type input "tuấn"
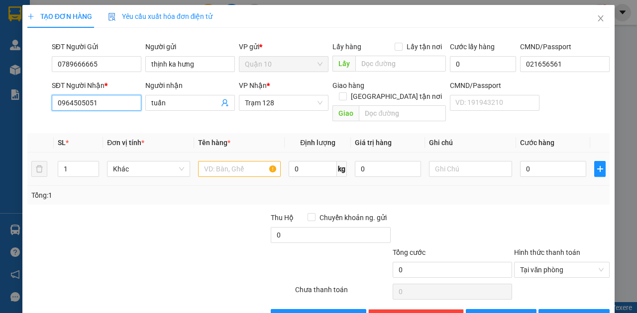
type input "0964505051"
click at [230, 161] on input "text" at bounding box center [239, 169] width 83 height 16
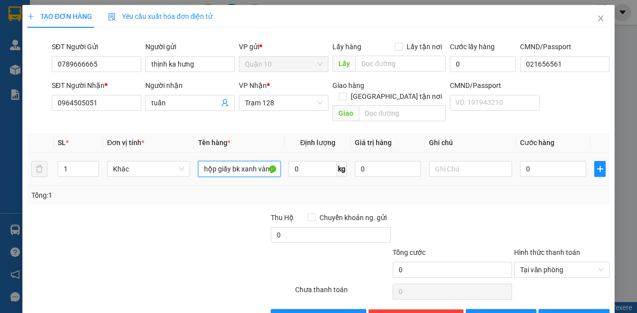
type input "hộp giấy bk xanh vàng"
type input "4"
type input "40"
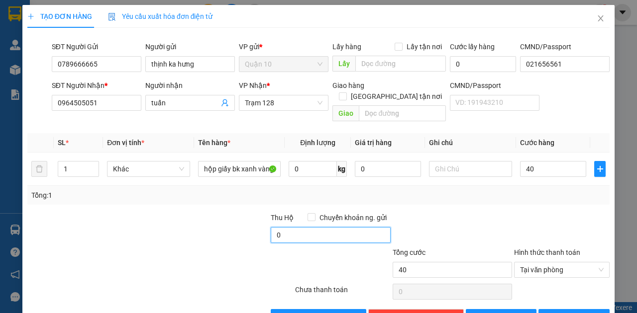
type input "40.000"
click at [325, 227] on input "0" at bounding box center [331, 235] width 120 height 16
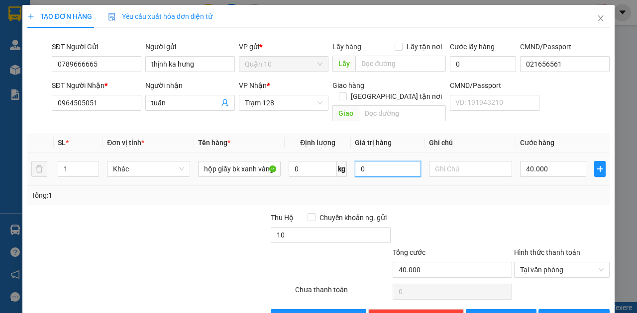
type input "10.000"
drag, startPoint x: 348, startPoint y: 157, endPoint x: 265, endPoint y: 161, distance: 83.7
click at [265, 161] on tr "1 Khác hộp giấy bk xanh vàng 0 kg 0 40.000" at bounding box center [318, 169] width 582 height 33
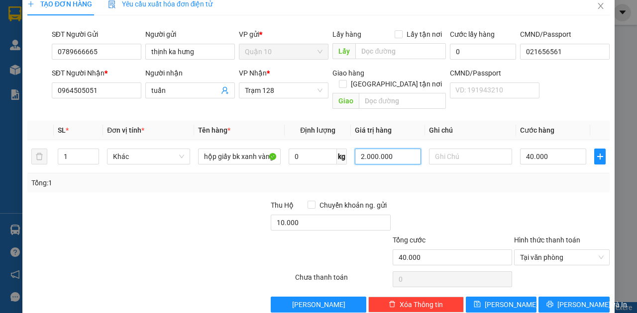
scroll to position [19, 0]
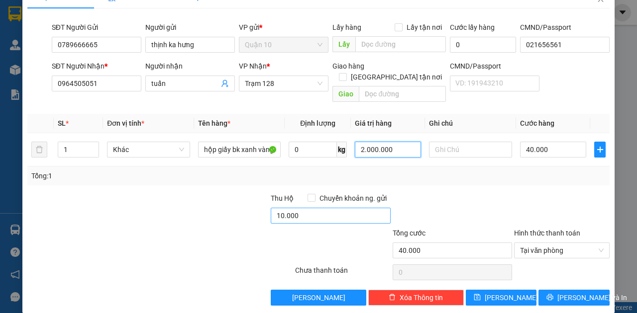
type input "2.000.000"
click at [306, 208] on input "10.000" at bounding box center [331, 216] width 120 height 16
type input "0"
click at [440, 198] on div at bounding box center [452, 210] width 122 height 35
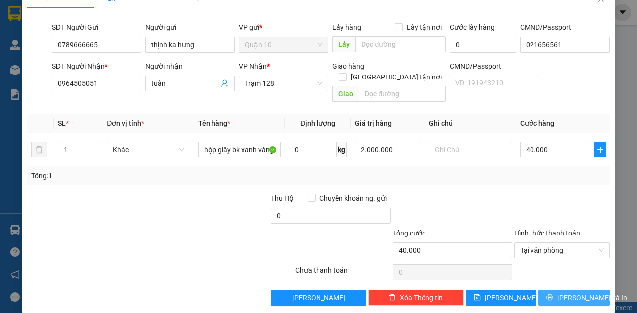
click at [546, 290] on button "[PERSON_NAME] và In" at bounding box center [573, 298] width 71 height 16
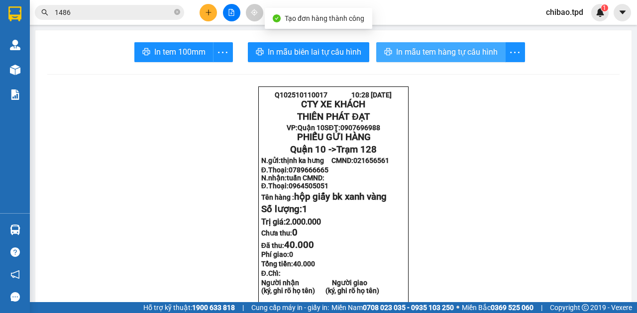
click at [422, 56] on span "In mẫu tem hàng tự cấu hình" at bounding box center [446, 52] width 101 height 12
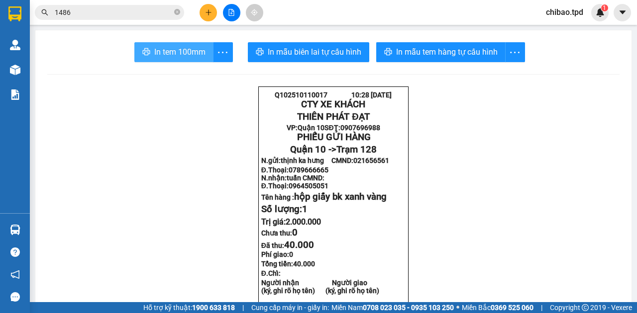
click at [148, 50] on button "In tem 100mm" at bounding box center [173, 52] width 79 height 20
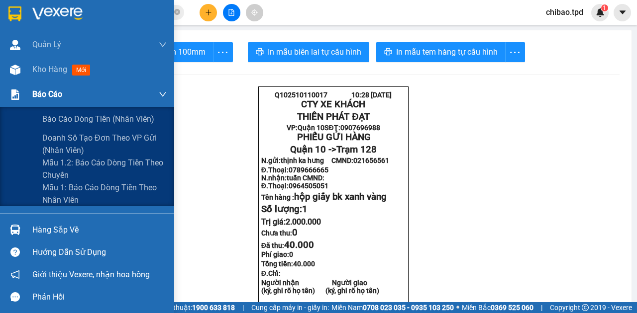
click at [67, 84] on div "Báo cáo" at bounding box center [99, 94] width 134 height 25
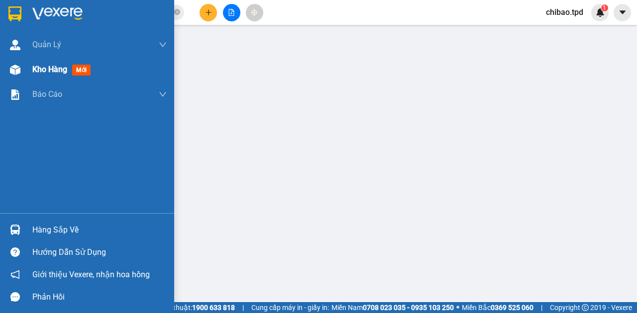
click at [49, 77] on div "Kho hàng mới" at bounding box center [99, 69] width 134 height 25
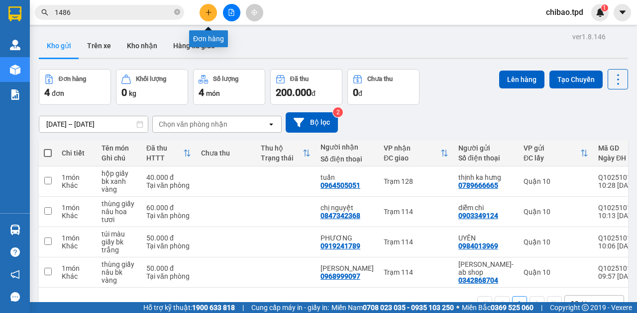
click at [211, 16] on button at bounding box center [207, 12] width 17 height 17
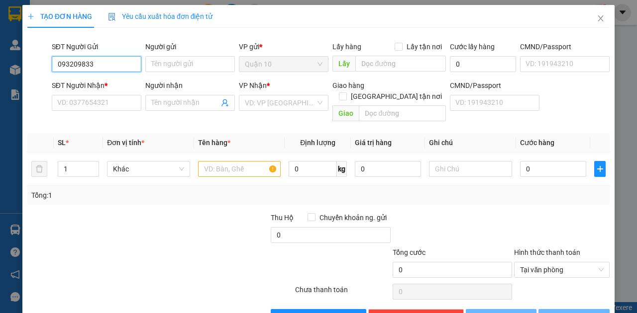
type input "0932098331"
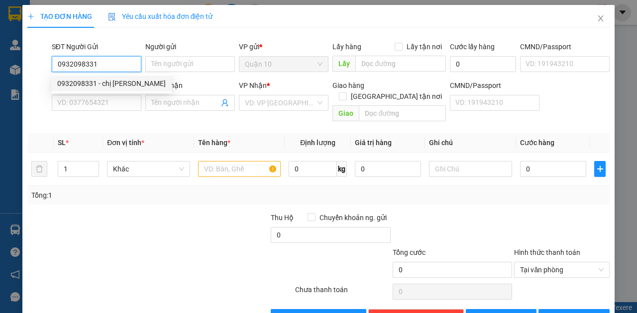
click at [126, 89] on div "0932098331 - chị [PERSON_NAME]" at bounding box center [111, 84] width 120 height 16
type input "chị [PERSON_NAME]"
type input "079190011755- [GEOGRAPHIC_DATA]"
type input "0399736496"
type input "hoa"
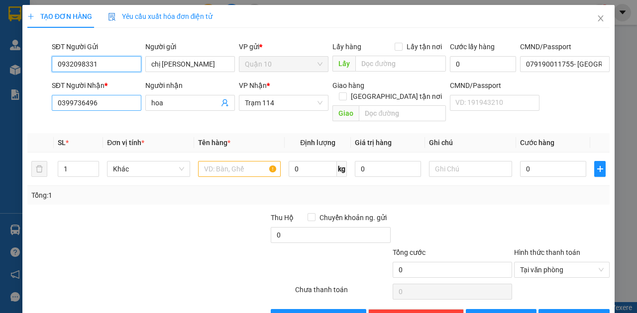
type input "0932098331"
click at [115, 102] on input "0399736496" at bounding box center [97, 103] width 90 height 16
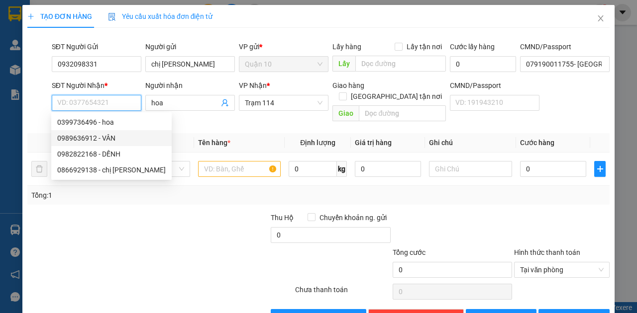
click at [111, 139] on div "0989636912 - VÂN" at bounding box center [111, 138] width 108 height 11
type input "0989636912"
type input "VÂN"
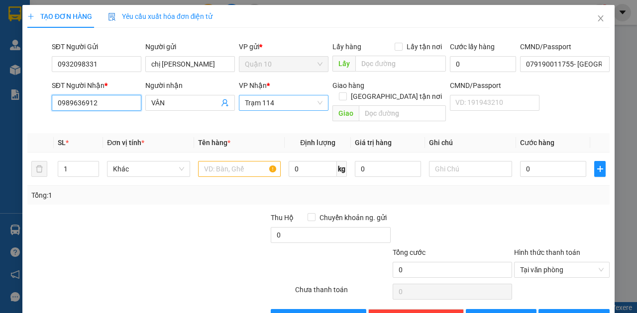
click at [272, 100] on span "Trạm 114" at bounding box center [284, 102] width 78 height 15
type input "0989636912"
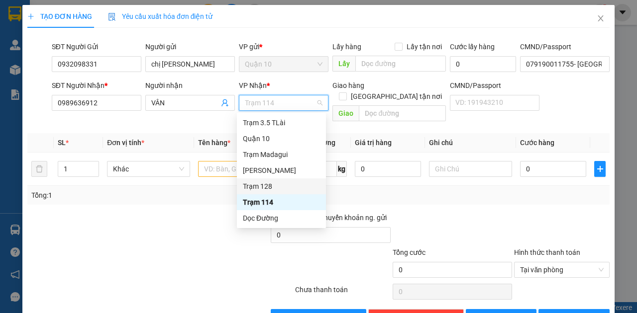
click at [264, 179] on div "Trạm 128" at bounding box center [281, 187] width 89 height 16
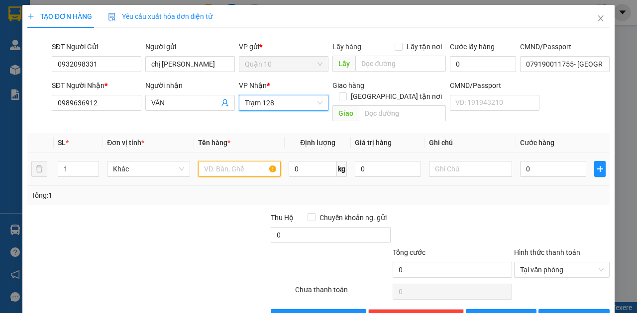
click at [229, 162] on input "text" at bounding box center [239, 169] width 83 height 16
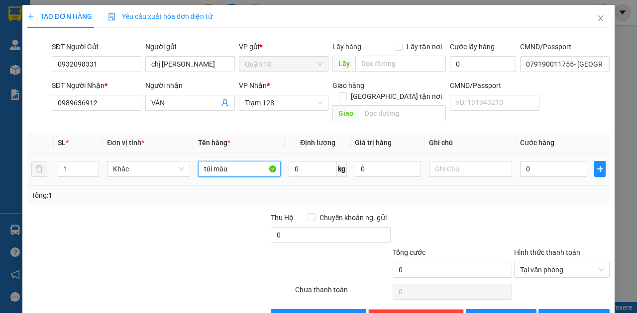
type input "túi màu"
type input "t"
type input "0"
click at [228, 161] on input "túi màu" at bounding box center [239, 169] width 83 height 16
drag, startPoint x: 237, startPoint y: 161, endPoint x: 79, endPoint y: 199, distance: 162.6
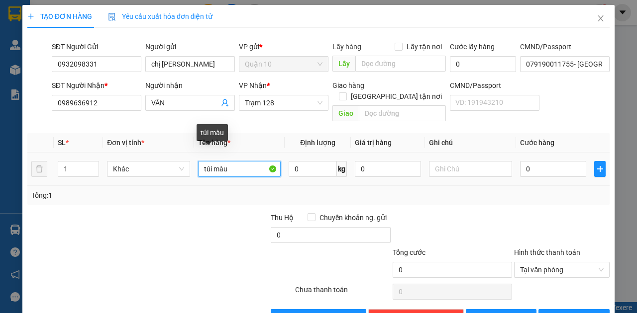
click at [83, 190] on div "SL * Đơn vị tính * Tên hàng * Định lượng Giá trị hàng Ghi chú Cước hàng 1 Khác …" at bounding box center [318, 169] width 582 height 72
type input "bìa trắng giấy tờ"
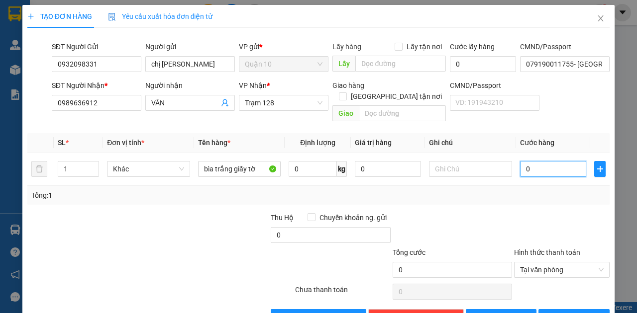
type input "4"
type input "40"
type input "40.000"
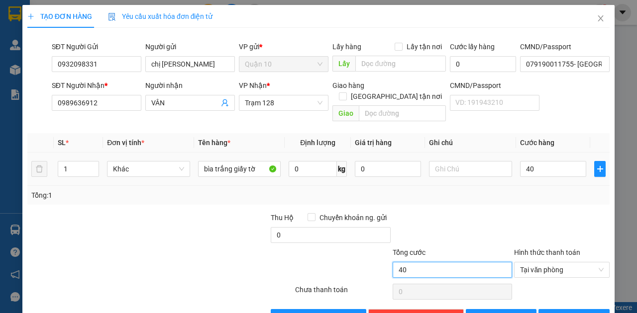
type input "40.000"
click at [465, 262] on input "40.000" at bounding box center [452, 270] width 120 height 16
click at [562, 312] on span "[PERSON_NAME] và In" at bounding box center [592, 317] width 70 height 11
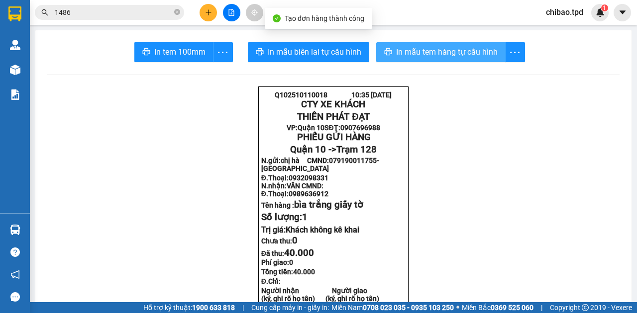
click at [459, 52] on span "In mẫu tem hàng tự cấu hình" at bounding box center [446, 52] width 101 height 12
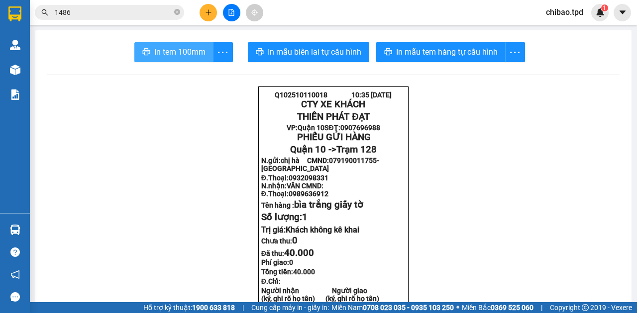
click at [191, 48] on span "In tem 100mm" at bounding box center [179, 52] width 51 height 12
click at [209, 9] on button at bounding box center [207, 12] width 17 height 17
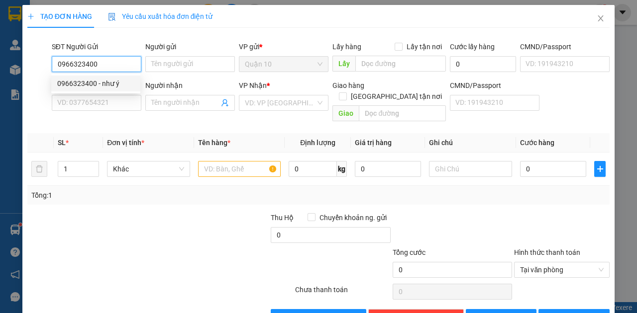
click at [110, 68] on input "0966323400" at bounding box center [97, 64] width 90 height 16
type input "0966323400"
click at [602, 11] on span "Close" at bounding box center [600, 19] width 28 height 28
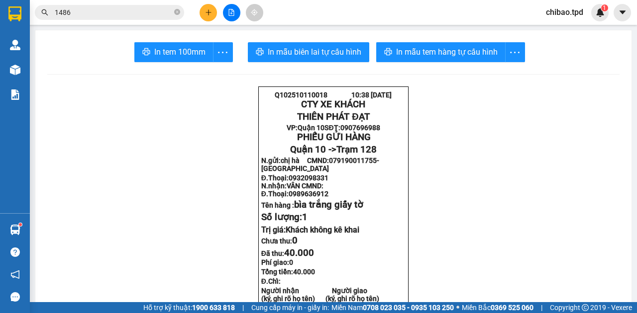
click at [119, 12] on input "1486" at bounding box center [113, 12] width 117 height 11
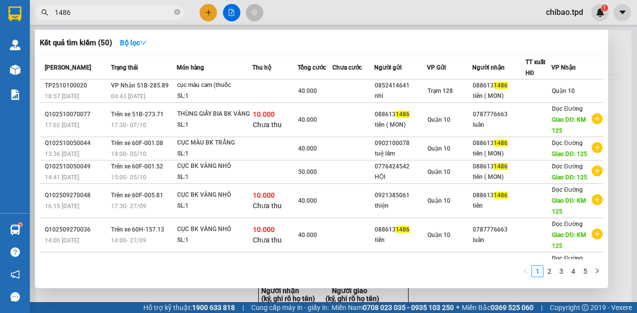
click at [119, 12] on input "1486" at bounding box center [113, 12] width 117 height 11
paste input "0966323400"
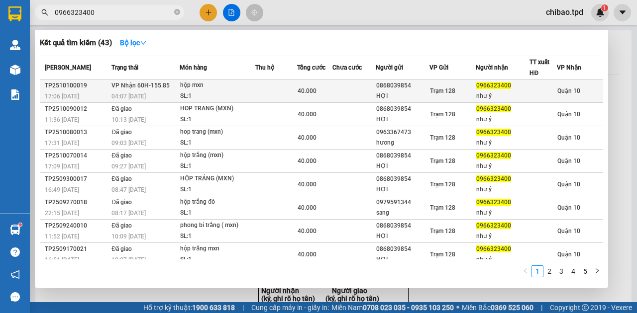
type input "0966323400"
click at [486, 88] on span "0966323400" at bounding box center [493, 85] width 35 height 7
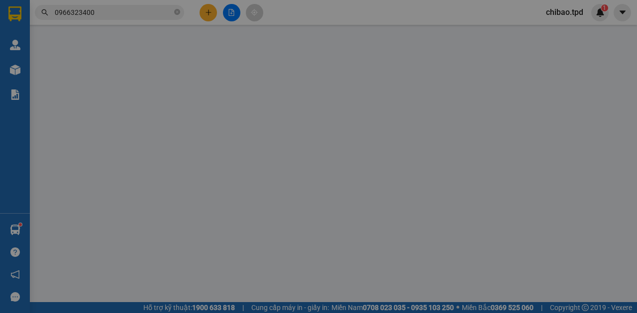
type input "0868039854"
type input "HỢI"
type input "075095018803"
type input "0966323400"
type input "như ý"
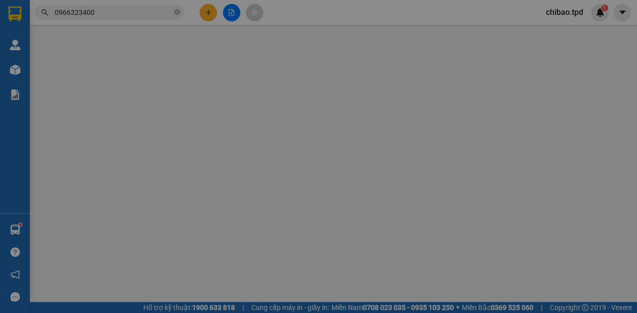
type input "40.000"
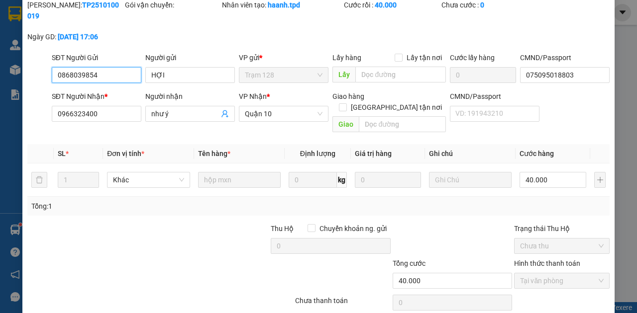
scroll to position [67, 0]
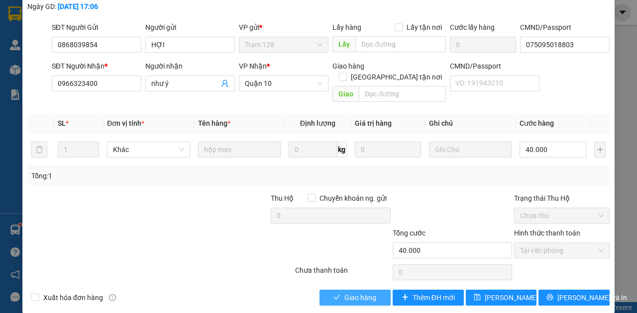
click at [368, 291] on button "Giao hàng" at bounding box center [354, 298] width 71 height 16
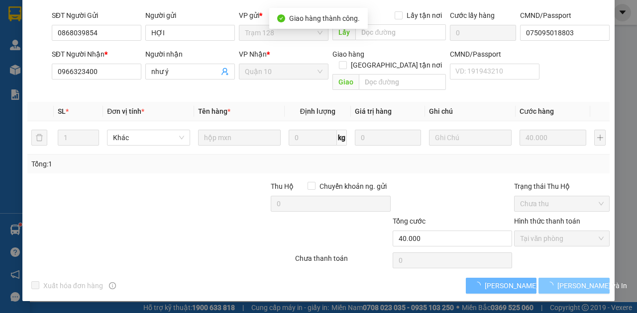
scroll to position [46, 0]
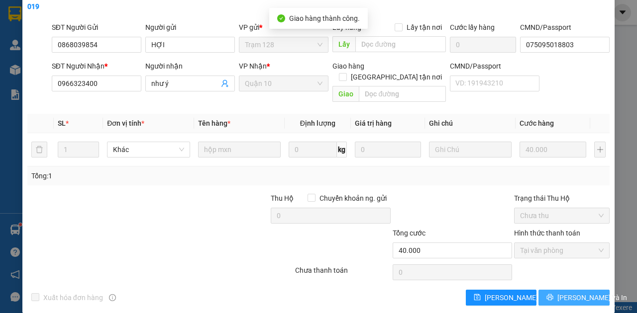
click at [557, 290] on button "[PERSON_NAME] và In" at bounding box center [573, 298] width 71 height 16
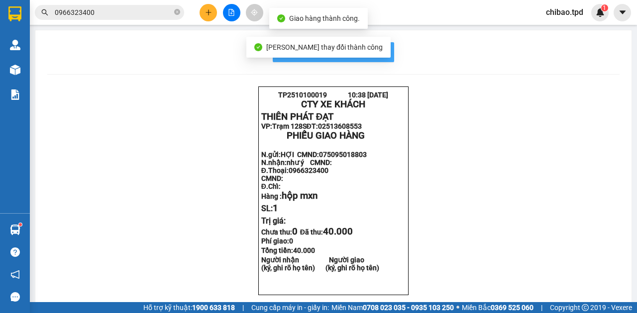
click at [387, 56] on button "In mẫu biên lai tự cấu hình" at bounding box center [333, 52] width 121 height 20
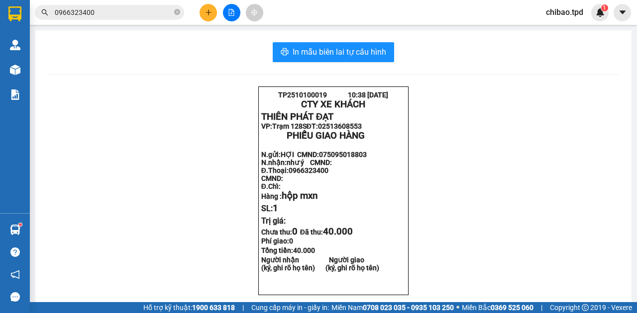
click at [203, 13] on button at bounding box center [207, 12] width 17 height 17
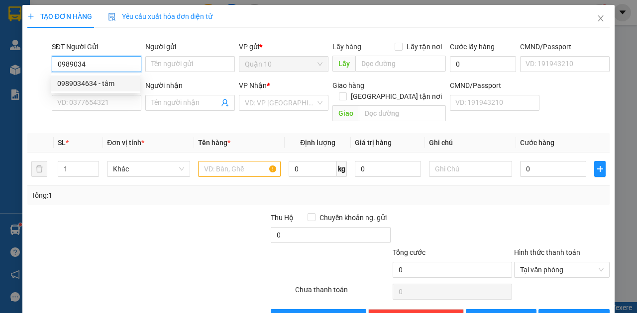
click at [110, 85] on div "0989034634 - tâm" at bounding box center [95, 83] width 77 height 11
type input "0989034634"
type input "tâm"
type input "079068022548"
type input "0975240160"
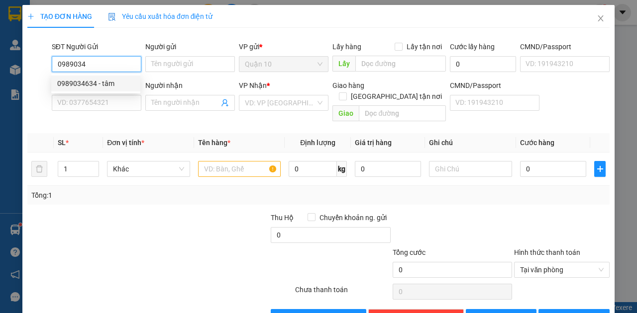
type input "hoàng"
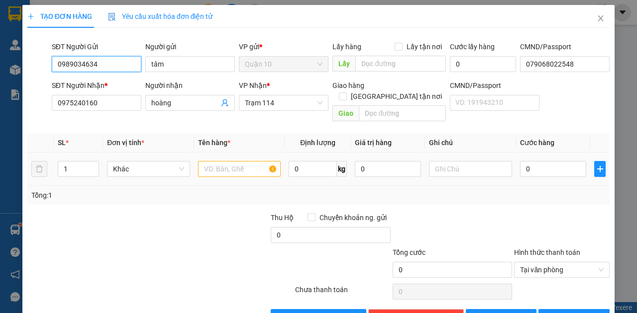
type input "0989034634"
click at [234, 161] on input "text" at bounding box center [239, 169] width 83 height 16
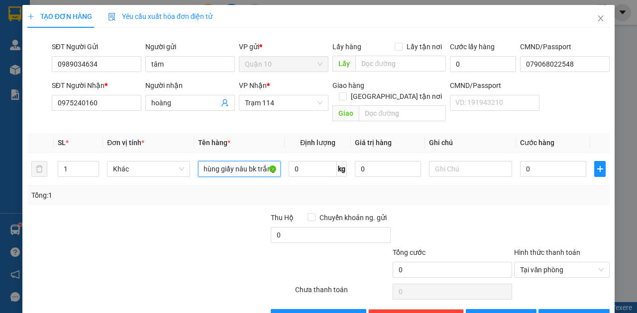
scroll to position [0, 5]
type input "thùng giấy nâu bk trắng"
click at [556, 161] on input "0" at bounding box center [553, 169] width 66 height 16
type input "5"
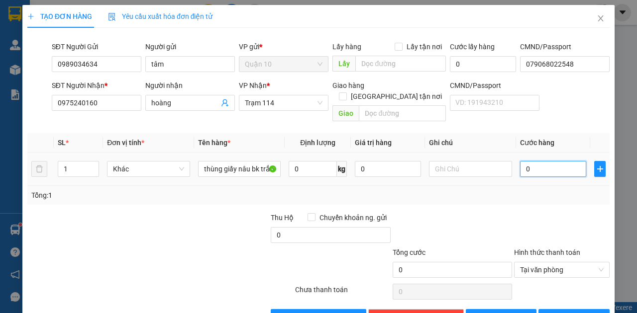
type input "5"
type input "50"
type input "50.000"
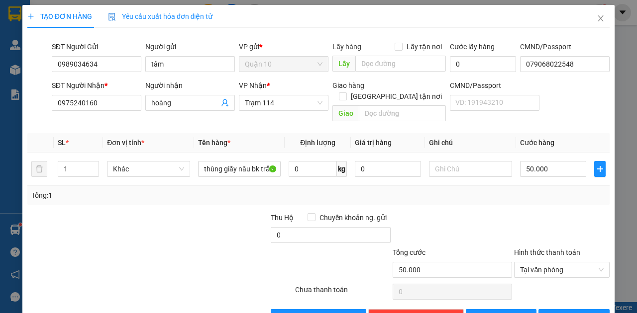
click at [538, 190] on div "Tổng: 1" at bounding box center [318, 195] width 574 height 11
drag, startPoint x: 371, startPoint y: 153, endPoint x: 143, endPoint y: 143, distance: 228.0
click at [235, 155] on tr "1 Khác thùng giấy nâu bk trắng 0 kg 0 50.000" at bounding box center [318, 169] width 582 height 33
type input "1.000.000"
click at [554, 309] on button "[PERSON_NAME] và In" at bounding box center [573, 317] width 71 height 16
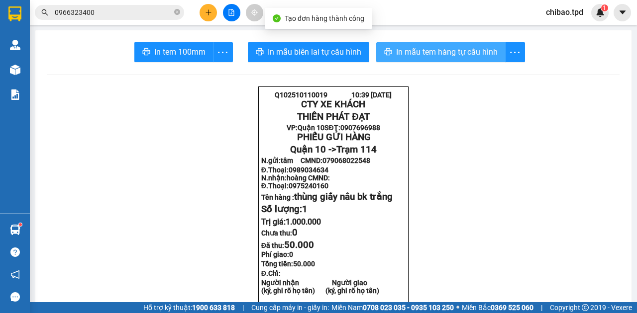
click at [449, 45] on button "In mẫu tem hàng tự cấu hình" at bounding box center [440, 52] width 129 height 20
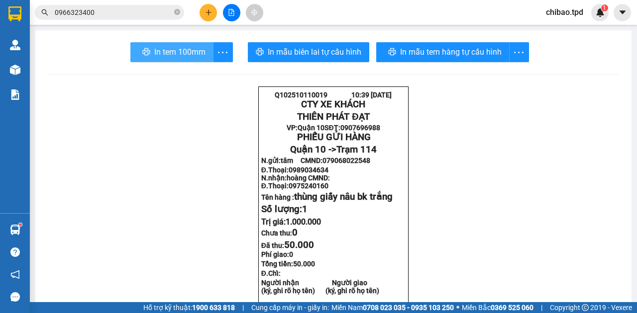
drag, startPoint x: 148, startPoint y: 61, endPoint x: 152, endPoint y: 58, distance: 5.7
click at [148, 61] on button "In tem 100mm" at bounding box center [171, 52] width 83 height 20
click at [157, 50] on span "In tem 100mm" at bounding box center [179, 52] width 51 height 12
click at [95, 15] on input "0966323400" at bounding box center [113, 12] width 117 height 11
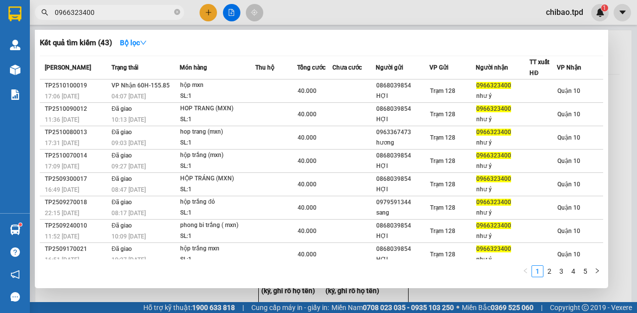
click at [95, 15] on input "0966323400" at bounding box center [113, 12] width 117 height 11
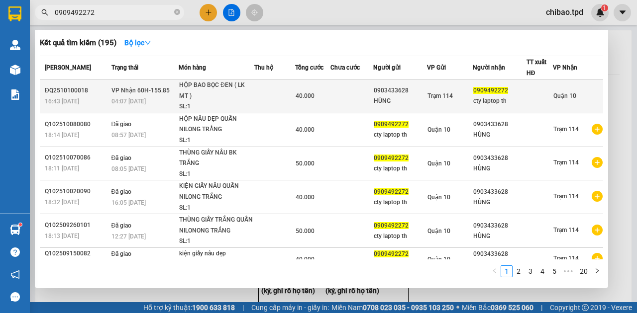
type input "0909492272"
click at [214, 96] on div "HỘP BAO BỌC ĐEN ( LK MT )" at bounding box center [216, 90] width 75 height 21
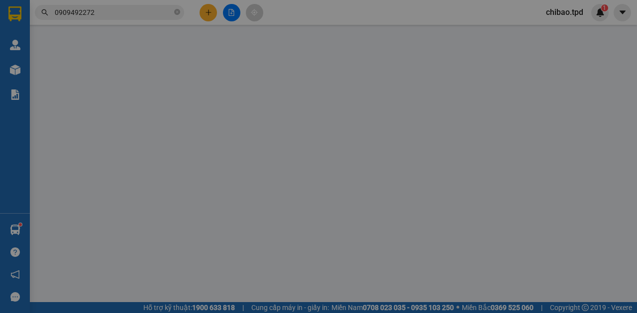
type input "0903433628"
type input "HÙNG"
type input "0909492272"
type input "cty laptop th"
type input "40.000"
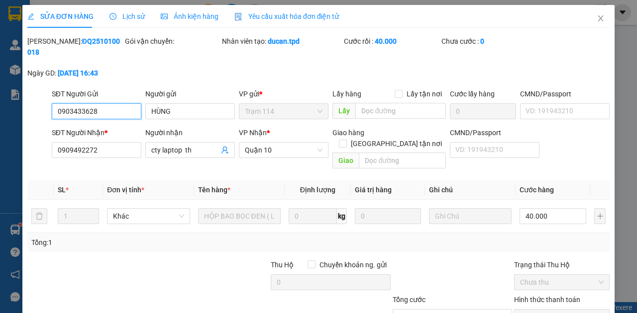
scroll to position [67, 0]
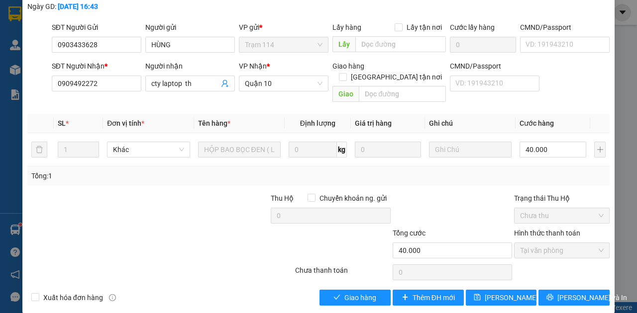
click at [345, 277] on div "Total Paid Fee 40.000 Total UnPaid Fee 0 Cash Collection Total Fee Mã ĐH: ĐQ251…" at bounding box center [318, 137] width 582 height 337
click at [344, 292] on span "Giao hàng" at bounding box center [360, 297] width 32 height 11
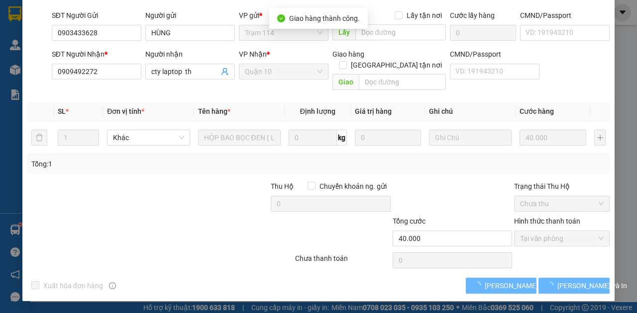
scroll to position [46, 0]
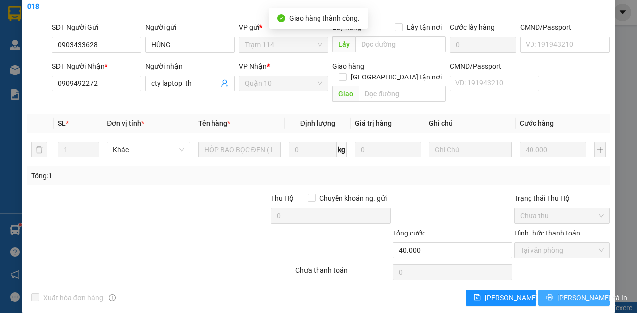
click at [576, 293] on button "[PERSON_NAME] và In" at bounding box center [573, 298] width 71 height 16
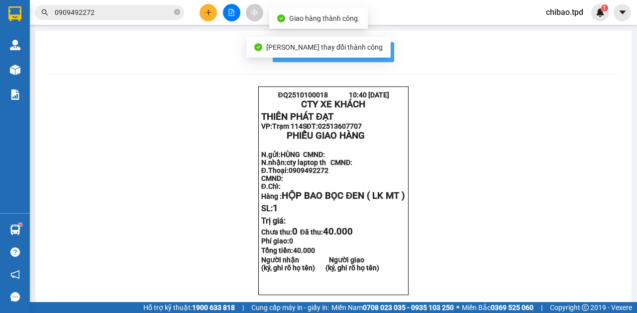
click at [377, 50] on span "In mẫu biên lai tự cấu hình" at bounding box center [338, 52] width 93 height 12
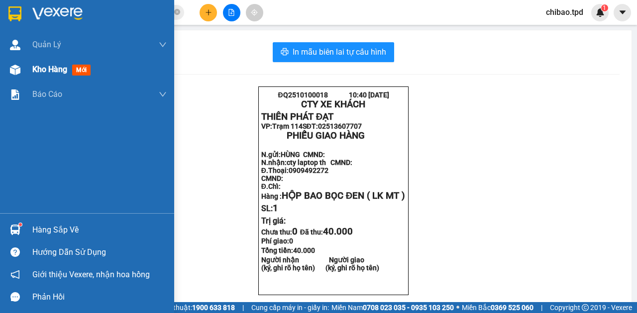
click at [43, 74] on span "Kho hàng" at bounding box center [49, 69] width 35 height 9
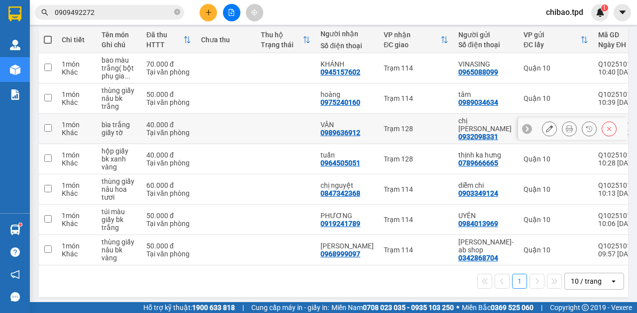
scroll to position [114, 0]
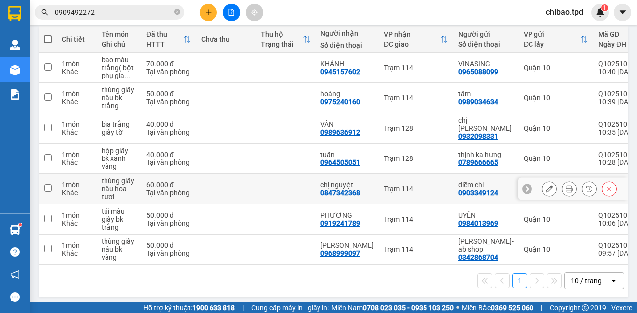
click at [562, 181] on button at bounding box center [569, 189] width 14 height 17
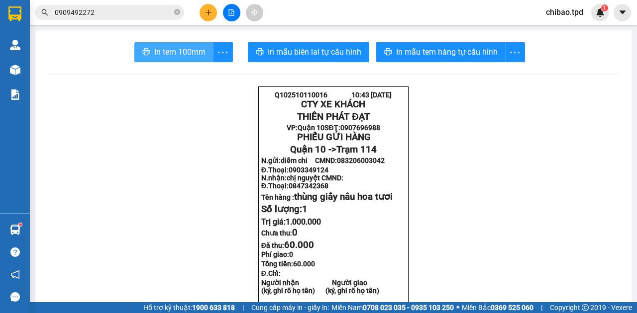
click at [201, 56] on span "In tem 100mm" at bounding box center [179, 52] width 51 height 12
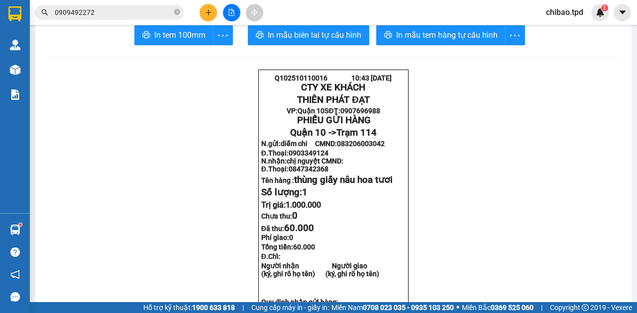
scroll to position [33, 0]
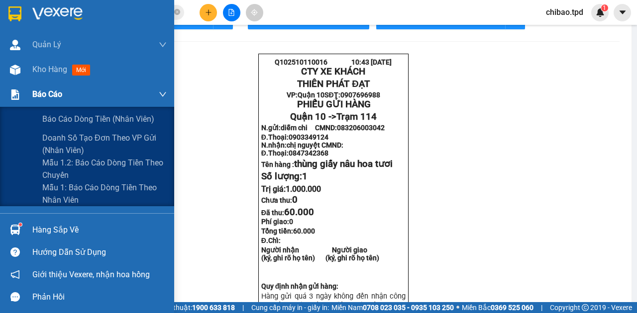
click at [54, 90] on span "Báo cáo" at bounding box center [47, 94] width 30 height 12
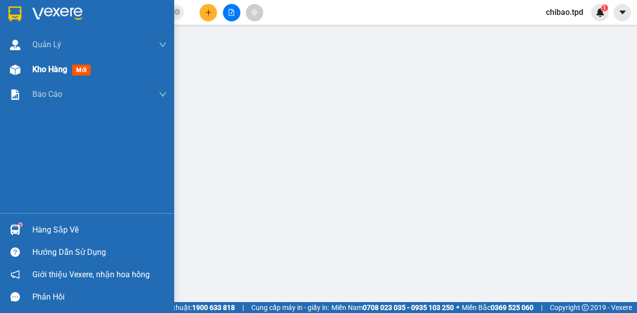
click at [55, 69] on span "Kho hàng" at bounding box center [49, 69] width 35 height 9
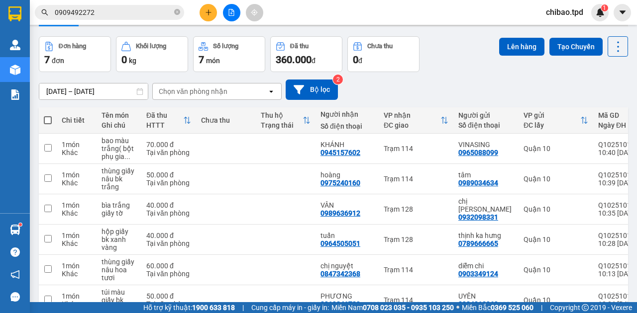
click at [233, 12] on icon "file-add" at bounding box center [231, 12] width 7 height 7
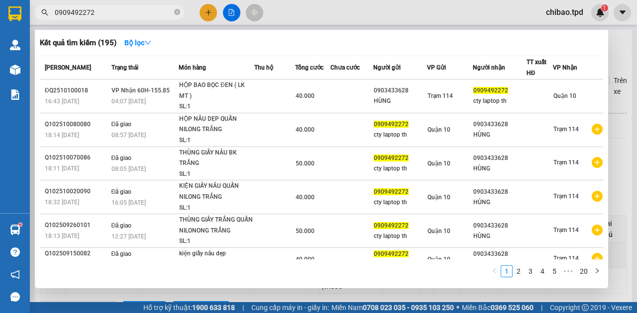
click at [117, 14] on input "0909492272" at bounding box center [113, 12] width 117 height 11
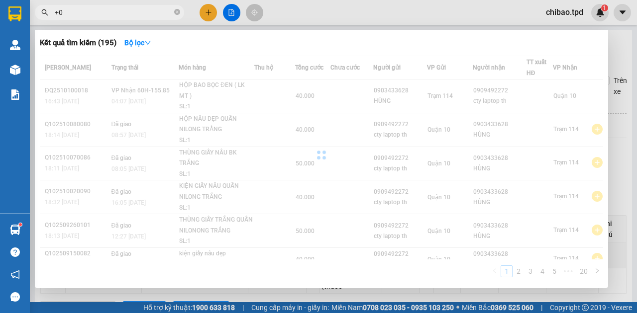
type input "+"
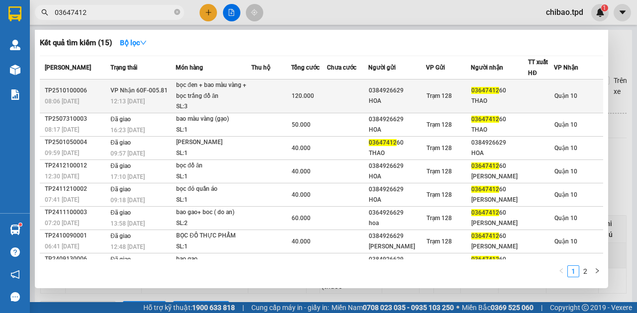
type input "03647412"
click at [293, 95] on span "120.000" at bounding box center [302, 96] width 22 height 7
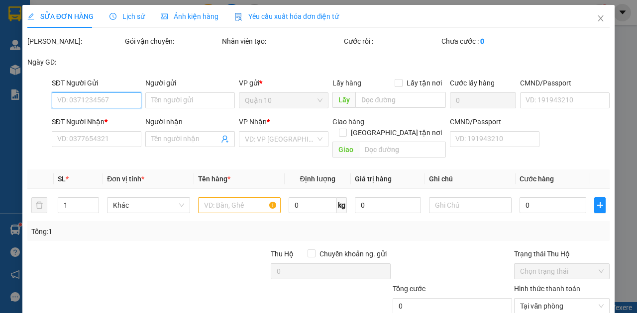
type input "0384926629"
type input "HOA"
type input "079162018288"
type input "0364741260"
type input "THAO"
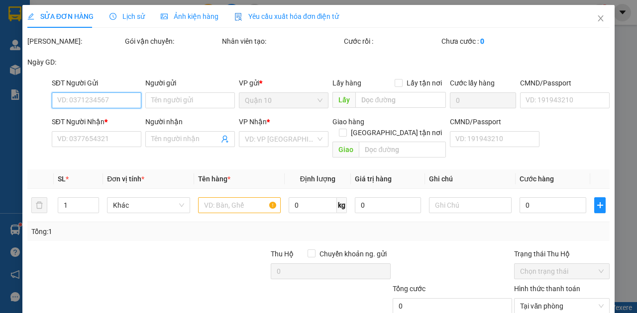
type input "120.000"
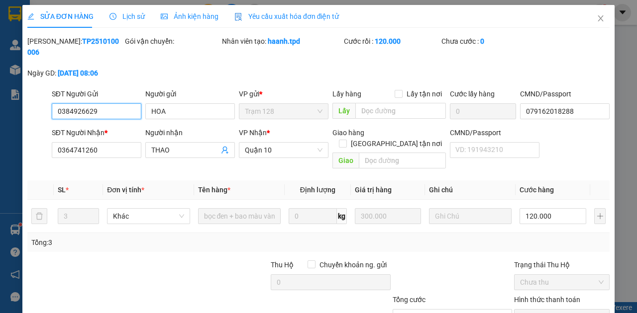
scroll to position [67, 0]
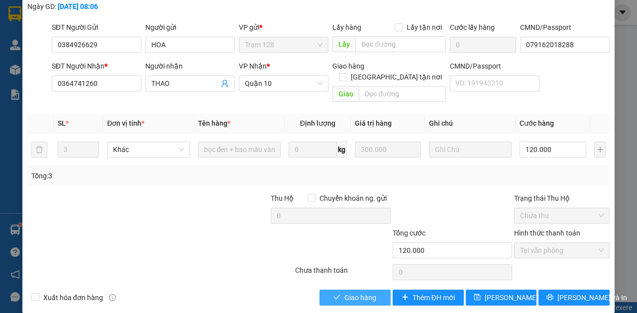
click at [368, 282] on div "Total Paid Fee 120.000 Total UnPaid Fee 0 Cash Collection Total Fee Mã ĐH: TP25…" at bounding box center [318, 137] width 582 height 337
click at [368, 292] on span "Giao hàng" at bounding box center [360, 297] width 32 height 11
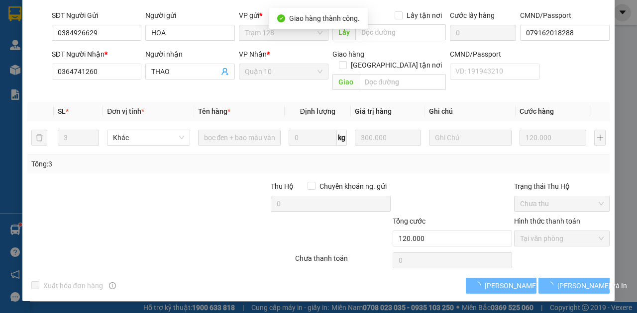
scroll to position [46, 0]
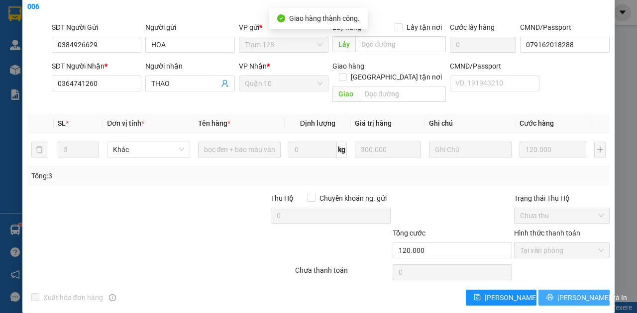
click at [604, 290] on button "[PERSON_NAME] và In" at bounding box center [573, 298] width 71 height 16
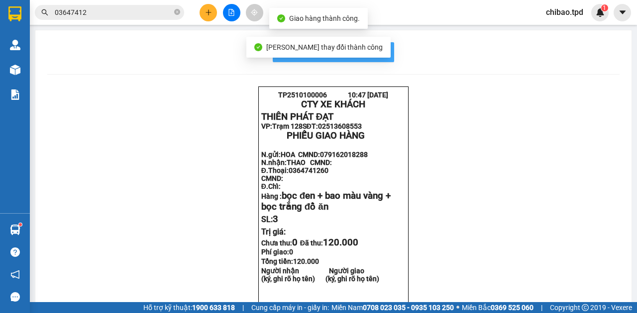
click at [382, 46] on span "In mẫu biên lai tự cấu hình" at bounding box center [338, 52] width 93 height 12
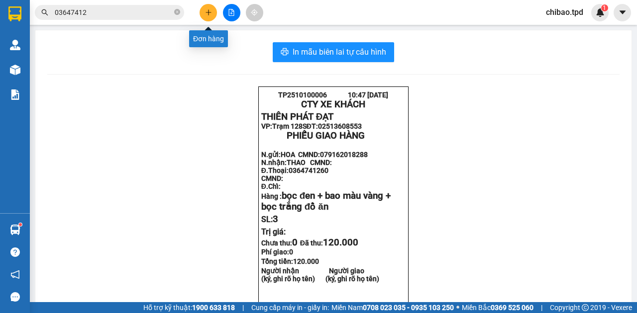
click at [214, 9] on button at bounding box center [207, 12] width 17 height 17
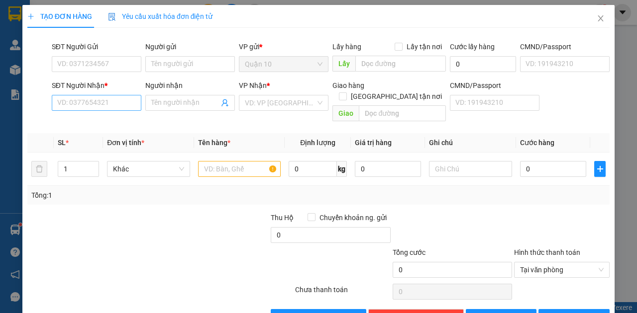
drag, startPoint x: 109, startPoint y: 88, endPoint x: 105, endPoint y: 109, distance: 21.3
click at [109, 95] on div "SĐT Người Nhận * VD: 0377654321" at bounding box center [97, 97] width 90 height 35
click at [105, 109] on input "SĐT Người Nhận *" at bounding box center [97, 103] width 90 height 16
type input "0356427125"
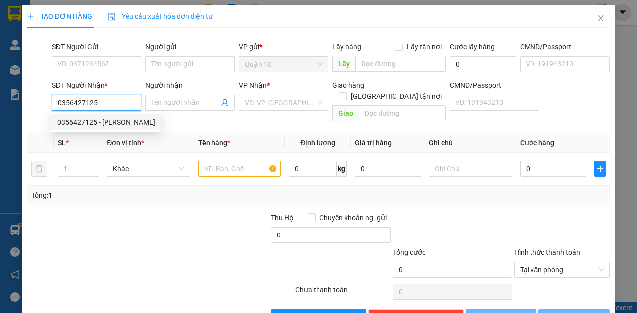
click at [109, 121] on div "0356427125 - [PERSON_NAME]" at bounding box center [106, 122] width 98 height 11
type input "[PERSON_NAME]"
checkbox input "true"
type input "117"
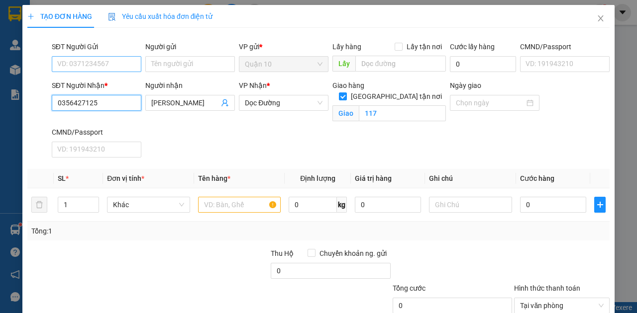
type input "0356427125"
click at [99, 64] on input "SĐT Người Gửi" at bounding box center [97, 64] width 90 height 16
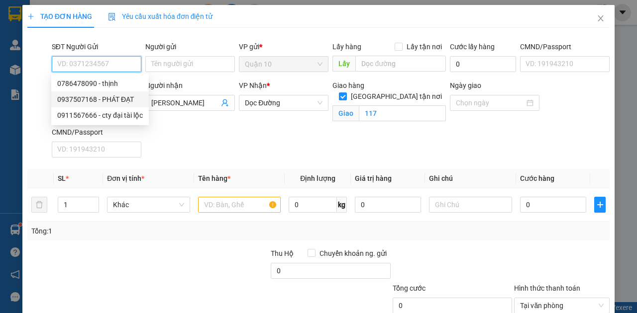
click at [104, 102] on div "0937507168 - PHÁT ĐẠT" at bounding box center [100, 99] width 86 height 11
type input "0937507168"
type input "PHÁT ĐẠT"
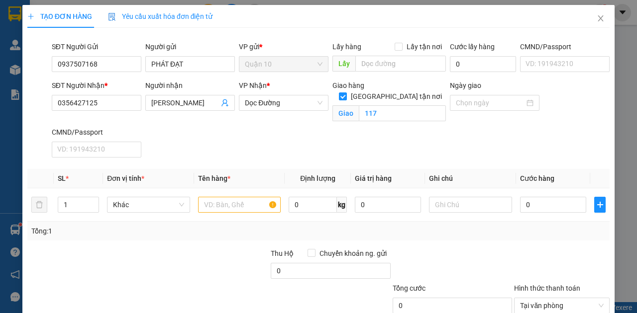
click at [230, 222] on div "Tổng: 1" at bounding box center [318, 231] width 582 height 19
click at [234, 203] on input "text" at bounding box center [239, 205] width 83 height 16
type input "thùng giấy quấn nilong trắng"
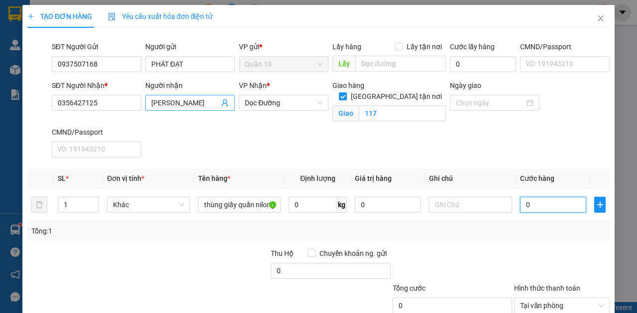
type input "5"
type input "50"
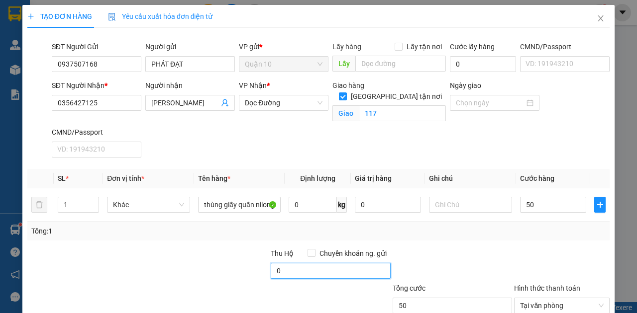
type input "50.000"
click at [284, 273] on input "0" at bounding box center [331, 271] width 120 height 16
type input "10.000"
click at [254, 270] on div at bounding box center [209, 265] width 122 height 35
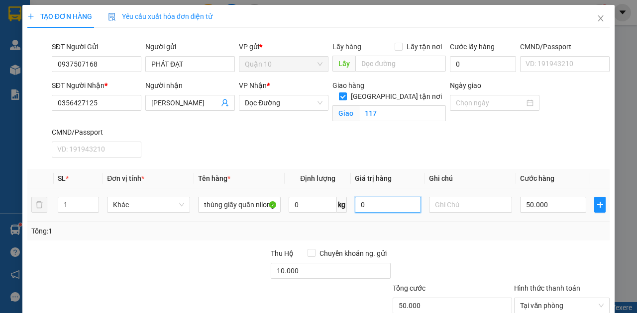
click at [373, 207] on input "0" at bounding box center [388, 205] width 66 height 16
drag, startPoint x: 383, startPoint y: 204, endPoint x: 359, endPoint y: 199, distance: 24.8
click at [359, 199] on input "0" at bounding box center [388, 205] width 66 height 16
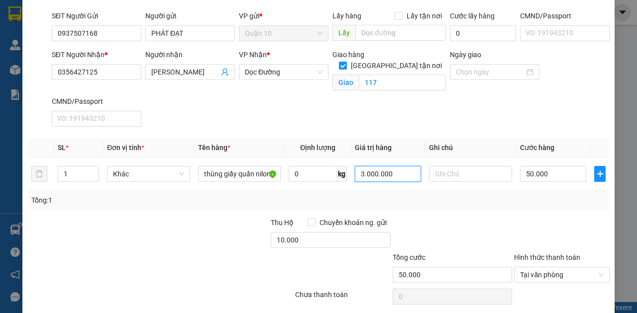
scroll to position [66, 0]
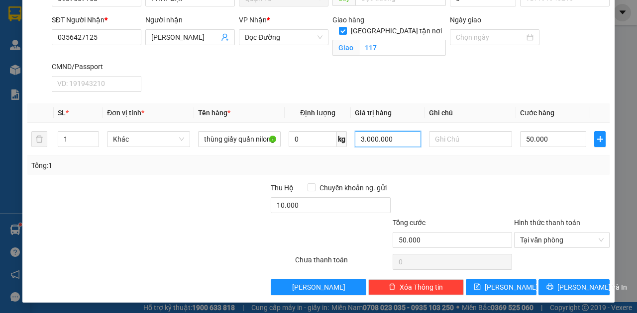
type input "3.000.000"
drag, startPoint x: 579, startPoint y: 270, endPoint x: 582, endPoint y: 275, distance: 5.6
click at [579, 273] on div "Transit Pickup Surcharge Ids Transit Deliver Surcharge Ids Transit Deliver Surc…" at bounding box center [318, 132] width 582 height 325
click at [589, 285] on button "[PERSON_NAME] và In" at bounding box center [573, 287] width 71 height 16
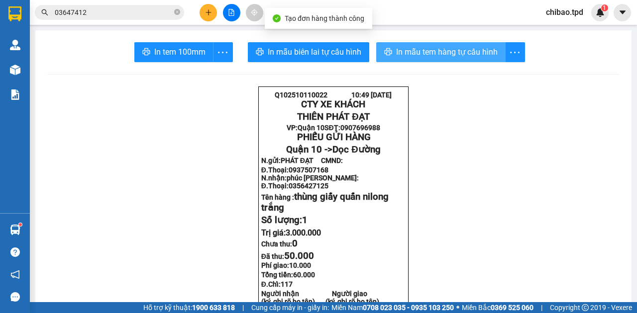
click at [465, 59] on button "In mẫu tem hàng tự cấu hình" at bounding box center [440, 52] width 129 height 20
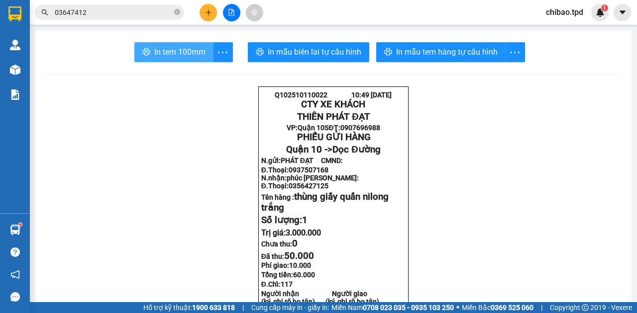
click at [175, 58] on span "In tem 100mm" at bounding box center [179, 52] width 51 height 12
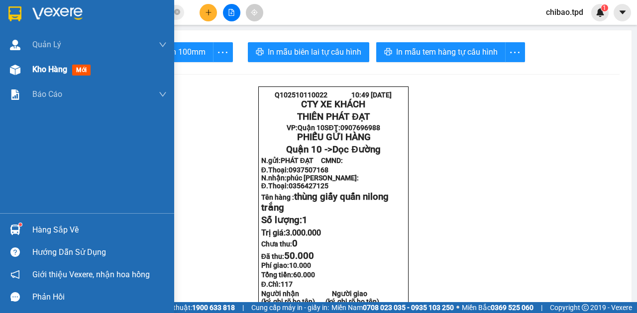
click at [25, 60] on div "Kho hàng mới" at bounding box center [87, 69] width 174 height 25
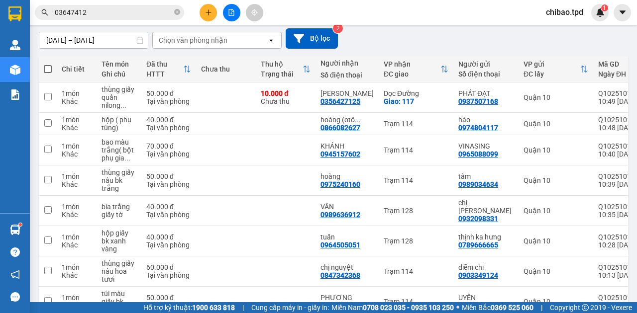
scroll to position [166, 0]
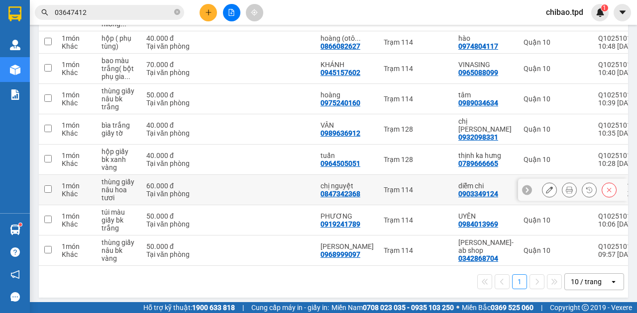
click at [273, 181] on td at bounding box center [286, 190] width 60 height 30
checkbox input "true"
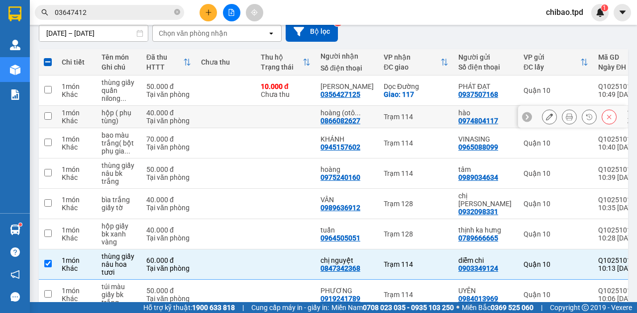
scroll to position [0, 0]
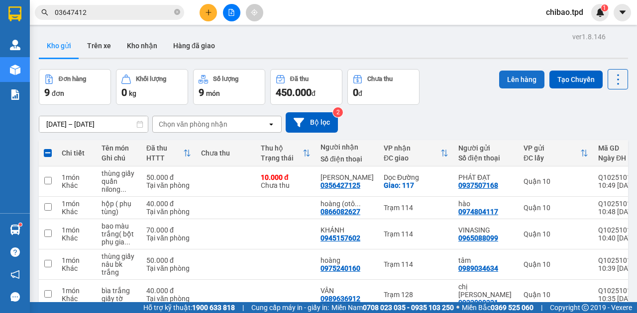
click at [499, 72] on div "Lên hàng Tạo Chuyến" at bounding box center [563, 79] width 129 height 20
click at [502, 82] on button "Lên hàng" at bounding box center [521, 80] width 45 height 18
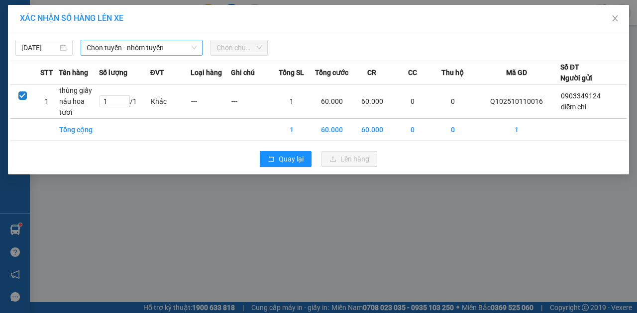
click at [140, 46] on span "Chọn tuyến - nhóm tuyến" at bounding box center [142, 47] width 110 height 15
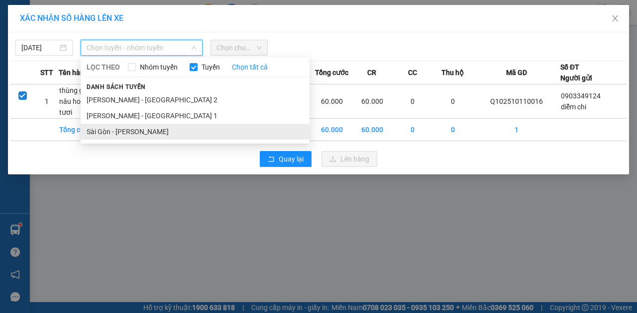
click at [141, 132] on li "Sài Gòn - [PERSON_NAME]" at bounding box center [195, 132] width 229 height 16
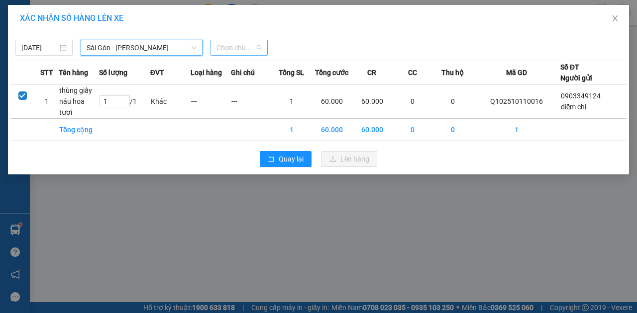
click at [239, 49] on span "Chọn chuyến" at bounding box center [238, 47] width 45 height 15
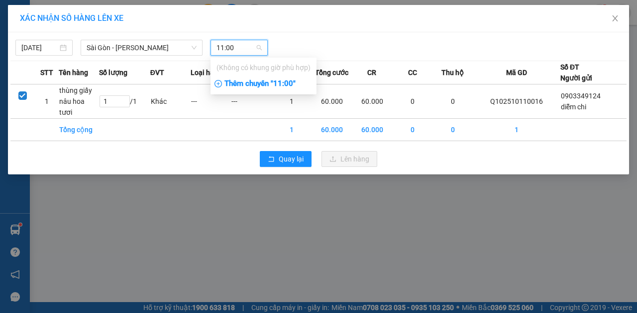
type input "11:00"
click at [258, 86] on div "Thêm chuyến " 11:00 "" at bounding box center [263, 84] width 106 height 17
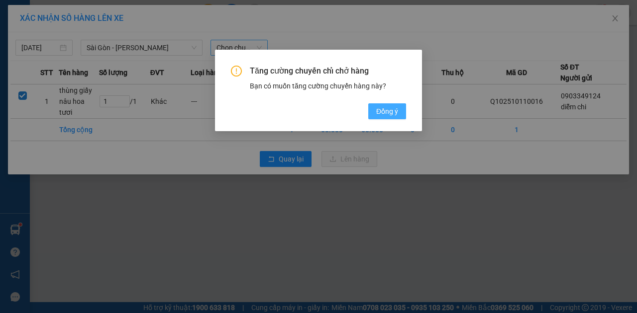
click at [391, 116] on span "Đồng ý" at bounding box center [387, 111] width 22 height 11
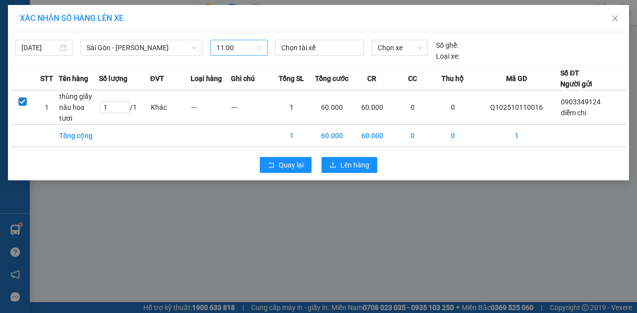
click at [322, 60] on div "Chọn tài xế" at bounding box center [319, 51] width 96 height 22
click at [324, 49] on div at bounding box center [320, 48] width 84 height 12
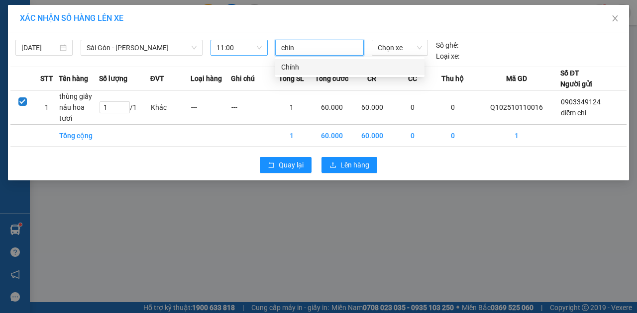
type input "chính"
click at [331, 63] on div "Chính" at bounding box center [349, 67] width 149 height 16
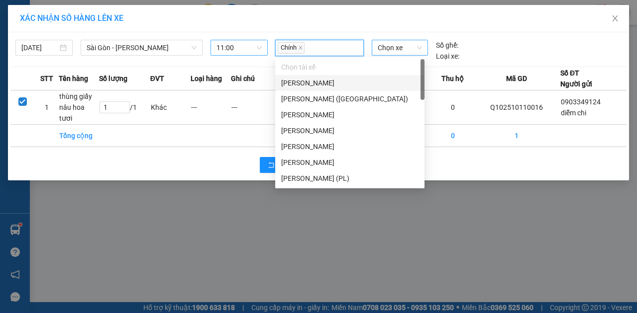
click at [399, 46] on span "Chọn xe" at bounding box center [399, 47] width 44 height 15
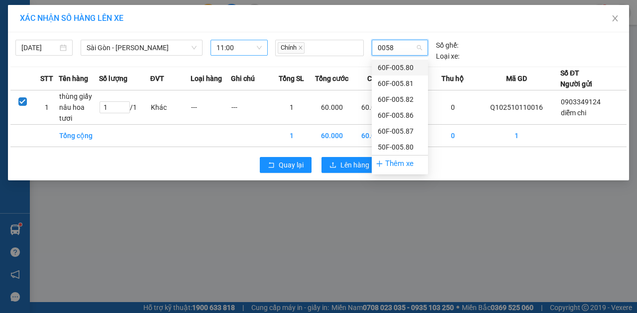
type input "00581"
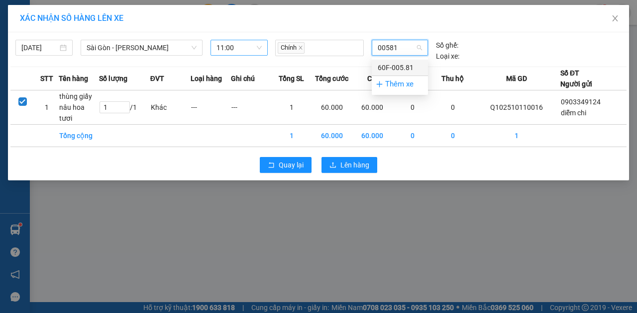
click at [415, 70] on div "60F-005.81" at bounding box center [399, 67] width 44 height 11
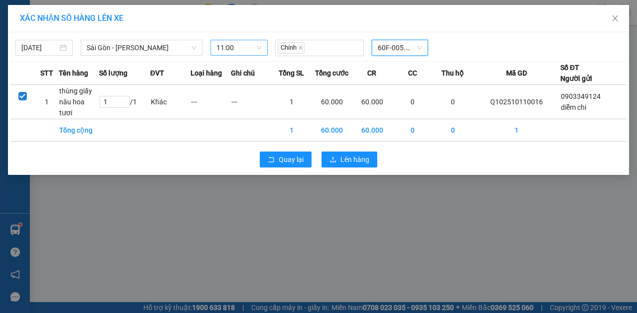
click at [379, 151] on div "Quay lại Lên hàng" at bounding box center [318, 160] width 616 height 26
click at [367, 154] on span "Lên hàng" at bounding box center [354, 159] width 29 height 11
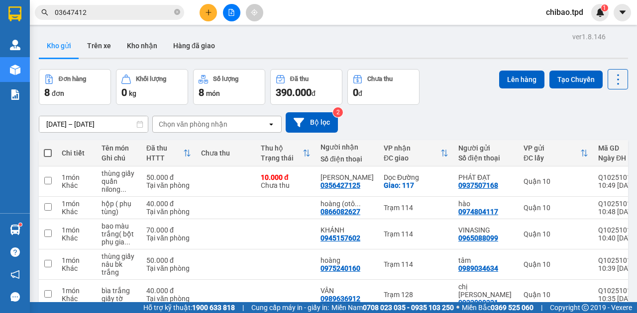
click at [218, 11] on div at bounding box center [231, 12] width 75 height 17
click at [211, 12] on icon "plus" at bounding box center [208, 12] width 7 height 7
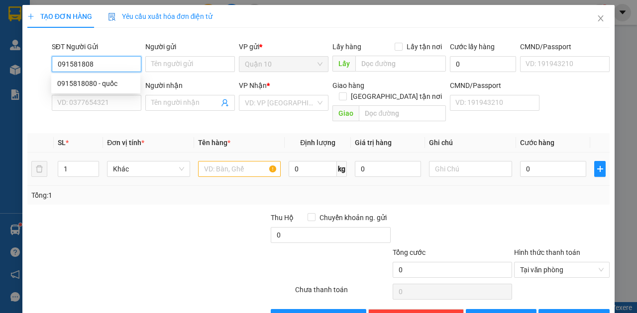
type input "0915818080"
click at [119, 90] on div "0915818080 - quốc" at bounding box center [95, 84] width 89 height 16
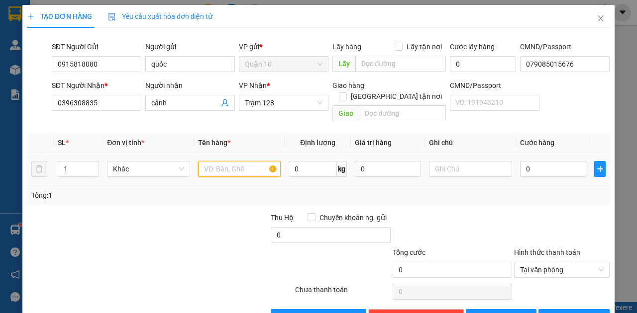
click at [228, 161] on input "text" at bounding box center [239, 169] width 83 height 16
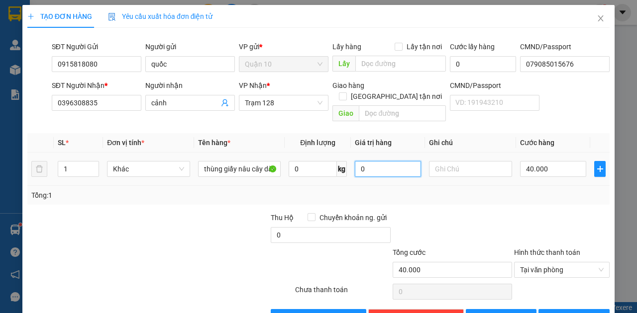
drag, startPoint x: 387, startPoint y: 157, endPoint x: 284, endPoint y: 147, distance: 102.9
click at [289, 153] on tr "1 Khác thùng giấy nâu cây dài 0 kg 0 40.000" at bounding box center [318, 169] width 582 height 33
click at [558, 161] on input "40.000" at bounding box center [553, 169] width 66 height 16
click at [540, 169] on td "50.000" at bounding box center [553, 169] width 74 height 33
click at [562, 312] on span "[PERSON_NAME] và In" at bounding box center [592, 317] width 70 height 11
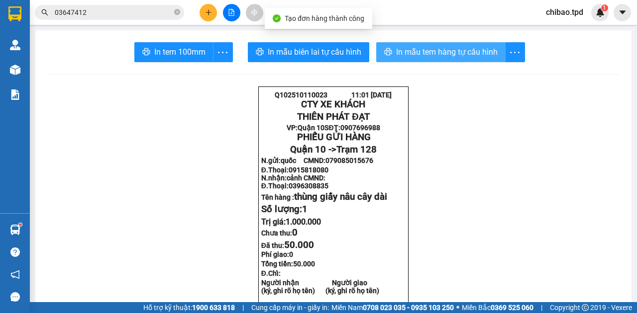
click at [425, 48] on span "In mẫu tem hàng tự cấu hình" at bounding box center [446, 52] width 101 height 12
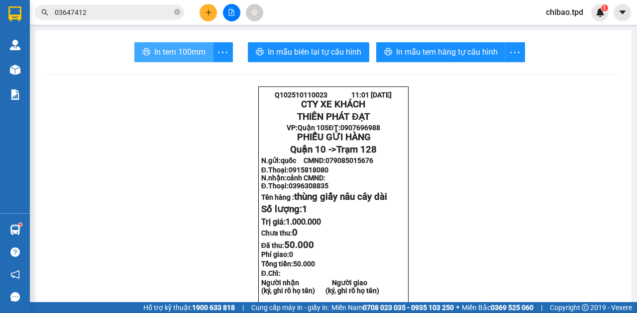
click at [176, 57] on span "In tem 100mm" at bounding box center [179, 52] width 51 height 12
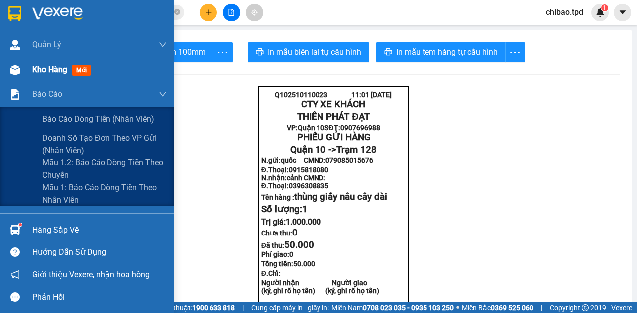
click at [32, 80] on div "Kho hàng mới" at bounding box center [87, 69] width 174 height 25
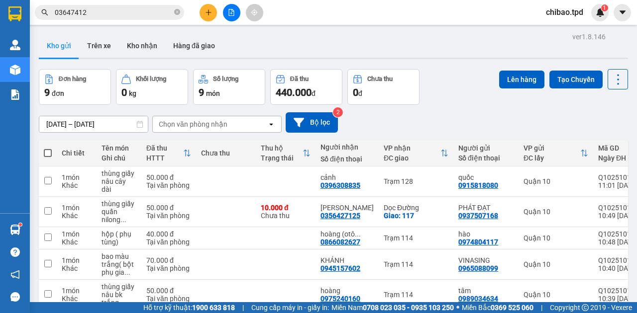
click at [103, 13] on input "03647412" at bounding box center [113, 12] width 117 height 11
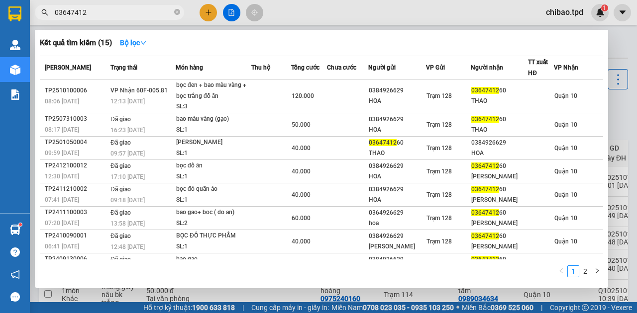
click at [103, 13] on input "03647412" at bounding box center [113, 12] width 117 height 11
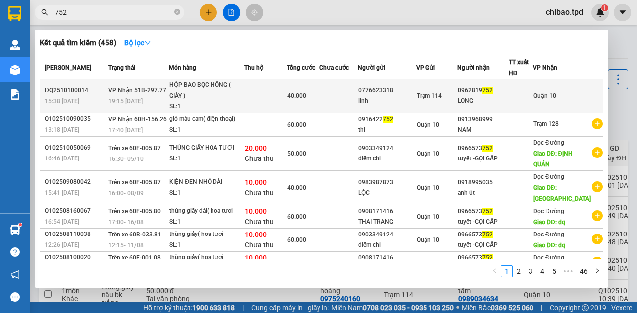
click at [308, 87] on td "40.000" at bounding box center [302, 97] width 33 height 34
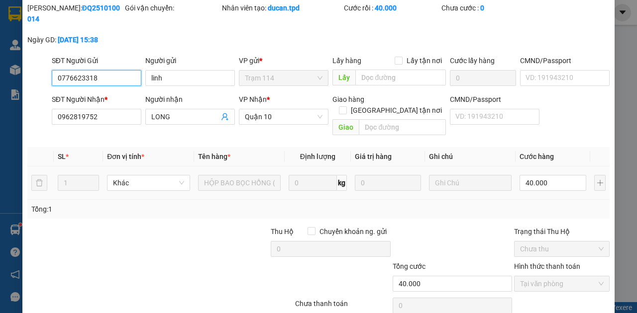
scroll to position [67, 0]
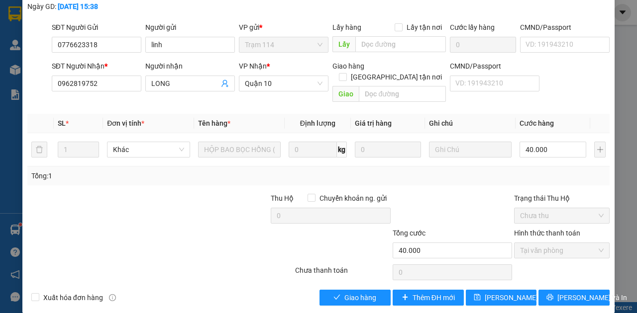
click at [359, 277] on div "Total Paid Fee 40.000 Total UnPaid Fee 0 Cash Collection Total Fee Mã ĐH: ĐQ251…" at bounding box center [318, 137] width 582 height 337
click at [353, 292] on span "Giao hàng" at bounding box center [360, 297] width 32 height 11
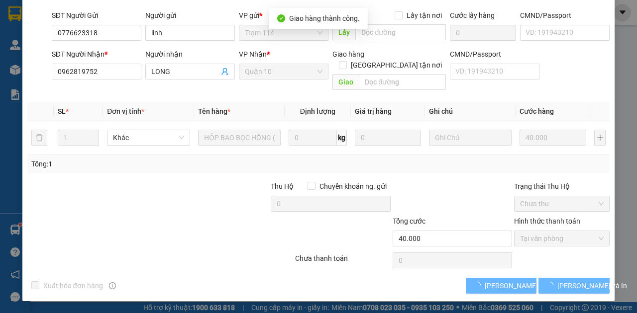
scroll to position [46, 0]
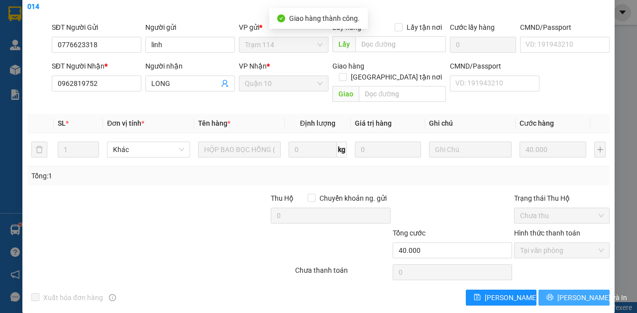
click at [578, 290] on button "[PERSON_NAME] và In" at bounding box center [573, 298] width 71 height 16
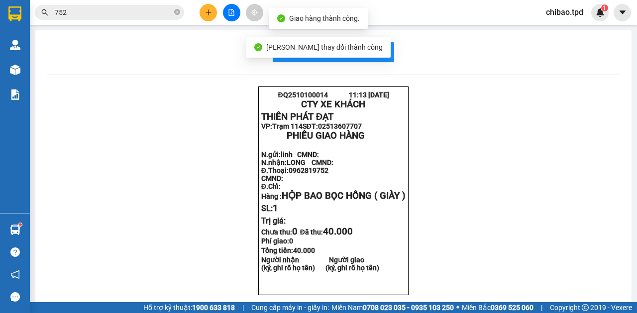
click at [369, 47] on div "[PERSON_NAME] thay đổi thành công" at bounding box center [318, 47] width 144 height 21
click at [375, 55] on span "In mẫu biên lai tự cấu hình" at bounding box center [338, 52] width 93 height 12
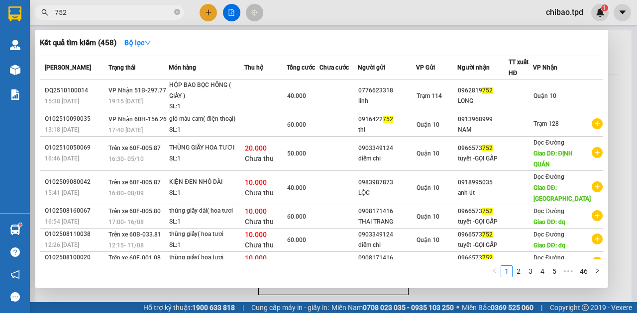
click at [85, 8] on input "752" at bounding box center [113, 12] width 117 height 11
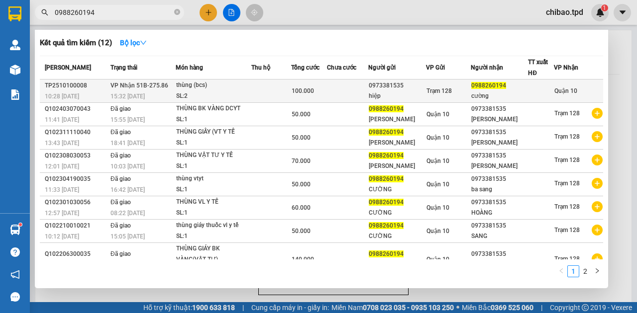
click at [268, 87] on td at bounding box center [271, 91] width 40 height 23
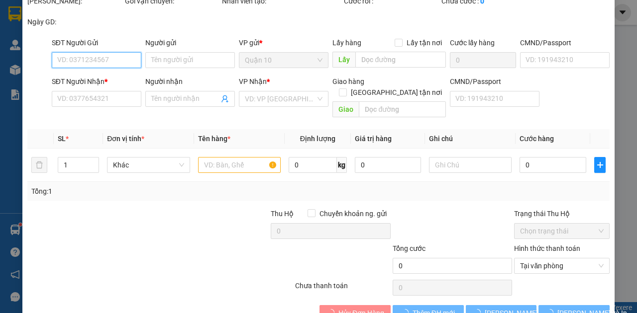
scroll to position [56, 0]
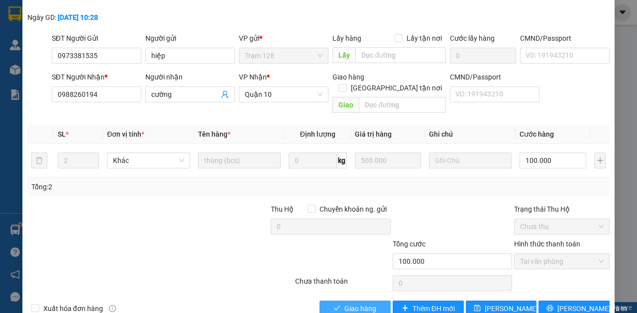
click at [361, 303] on span "Giao hàng" at bounding box center [360, 308] width 32 height 11
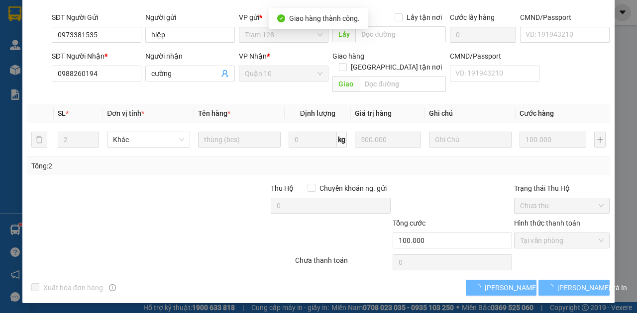
scroll to position [46, 0]
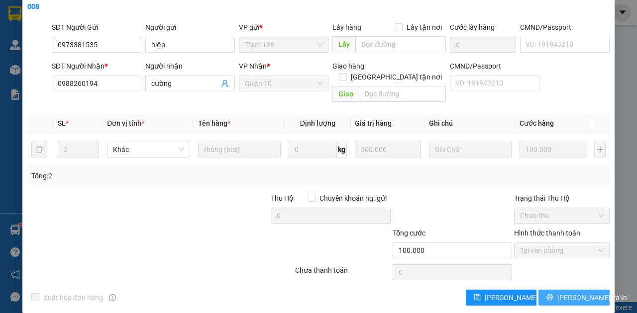
click at [578, 292] on span "[PERSON_NAME] và In" at bounding box center [592, 297] width 70 height 11
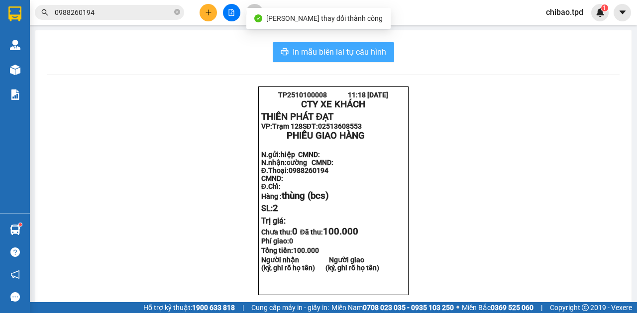
click at [352, 56] on span "In mẫu biên lai tự cấu hình" at bounding box center [338, 52] width 93 height 12
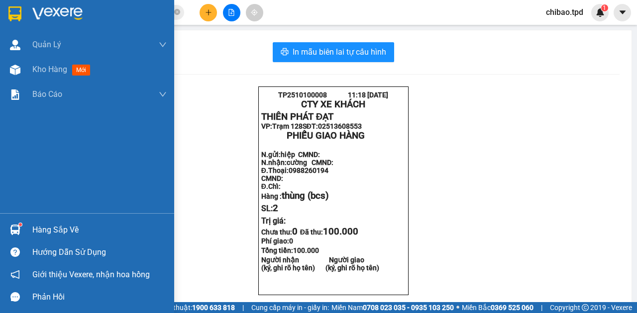
click at [47, 229] on div "Hàng sắp về" at bounding box center [99, 230] width 134 height 15
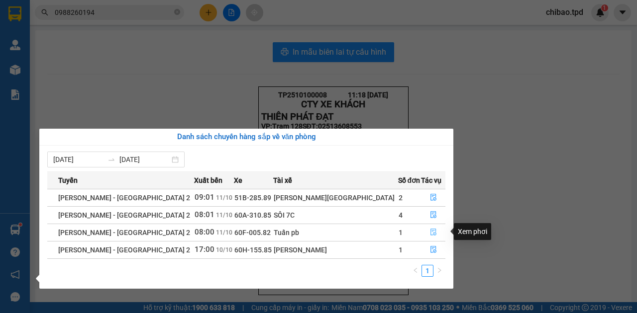
click at [431, 234] on button "button" at bounding box center [432, 233] width 23 height 16
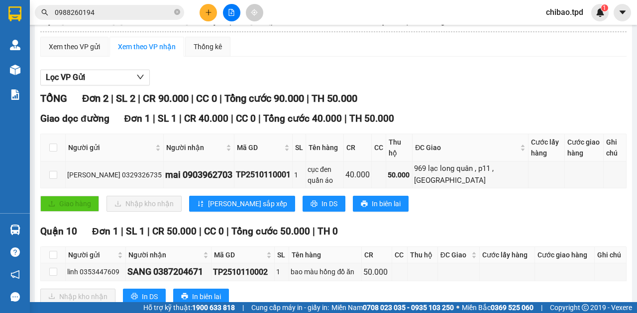
scroll to position [110, 0]
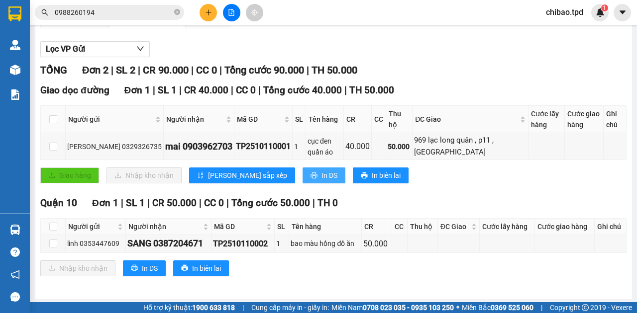
click at [321, 170] on span "In DS" at bounding box center [329, 175] width 16 height 11
click at [372, 175] on span "In biên lai" at bounding box center [386, 175] width 29 height 11
click at [154, 18] on span "0988260194" at bounding box center [109, 12] width 149 height 15
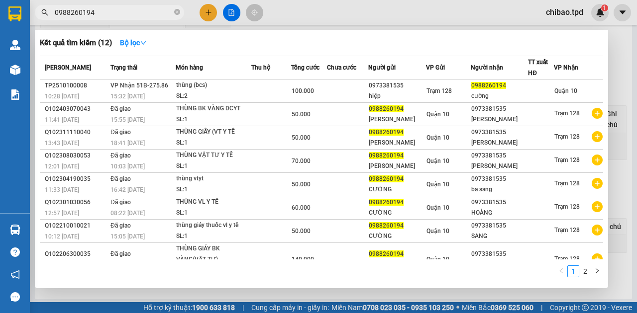
click at [155, 11] on input "0988260194" at bounding box center [113, 12] width 117 height 11
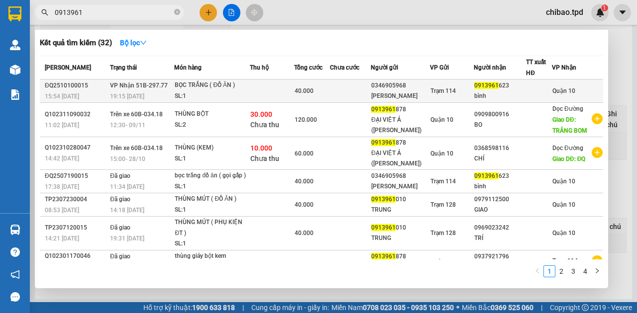
click at [283, 93] on td at bounding box center [272, 91] width 44 height 23
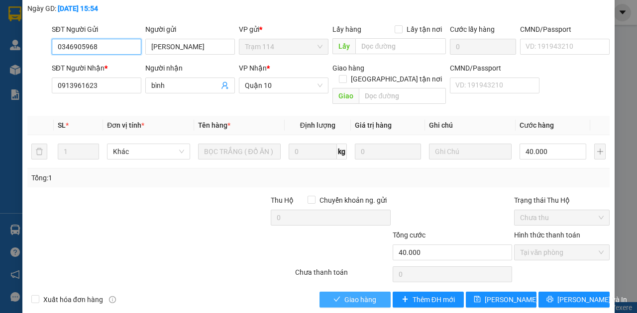
scroll to position [67, 0]
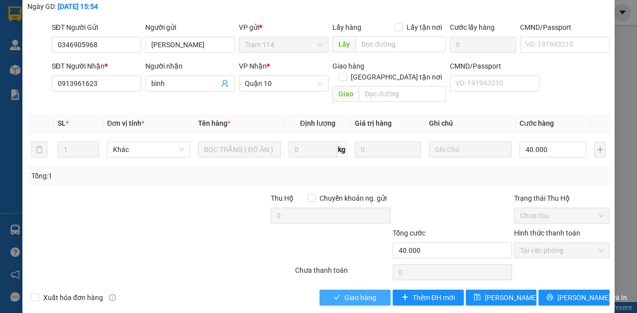
click at [371, 292] on span "Giao hàng" at bounding box center [360, 297] width 32 height 11
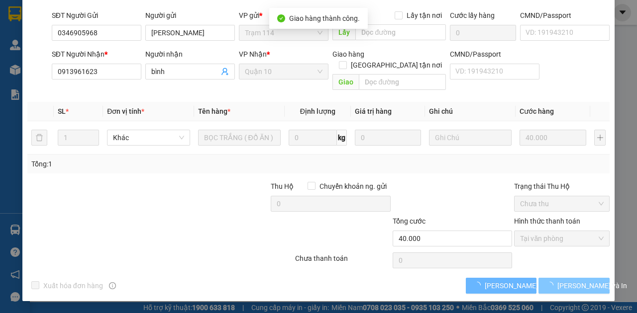
scroll to position [46, 0]
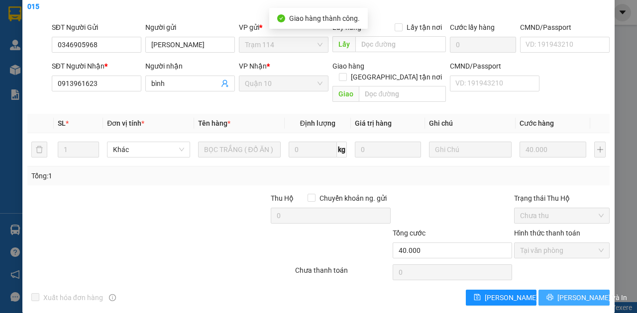
drag, startPoint x: 561, startPoint y: 286, endPoint x: 358, endPoint y: 132, distance: 255.2
click at [561, 292] on span "[PERSON_NAME] và In" at bounding box center [592, 297] width 70 height 11
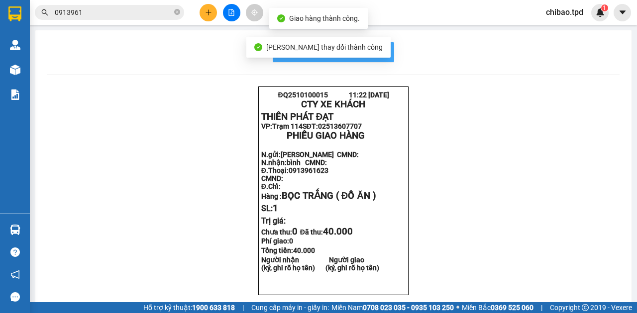
click at [375, 52] on span "In mẫu biên lai tự cấu hình" at bounding box center [338, 52] width 93 height 12
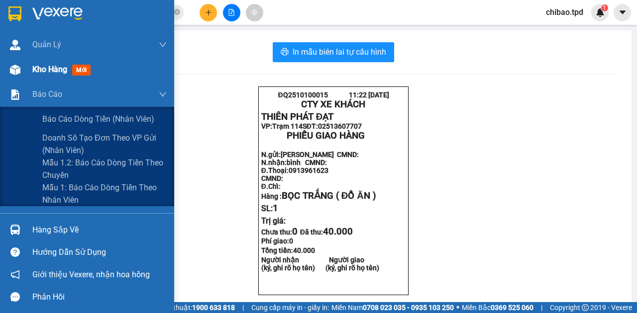
click at [53, 71] on span "Kho hàng" at bounding box center [49, 69] width 35 height 9
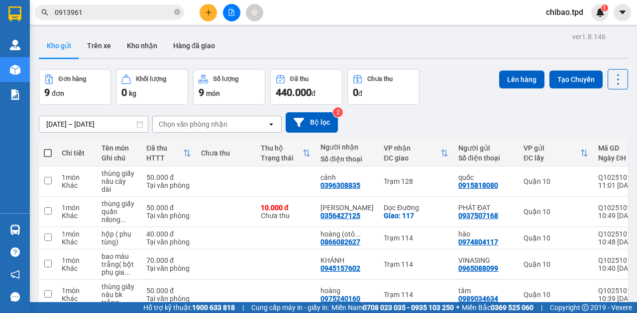
click at [136, 21] on div "Kết quả tìm kiếm ( 32 ) Bộ lọc Mã ĐH Trạng thái Món hàng Thu hộ Tổng cước Chưa …" at bounding box center [318, 12] width 637 height 25
click at [136, 14] on input "0913961" at bounding box center [113, 12] width 117 height 11
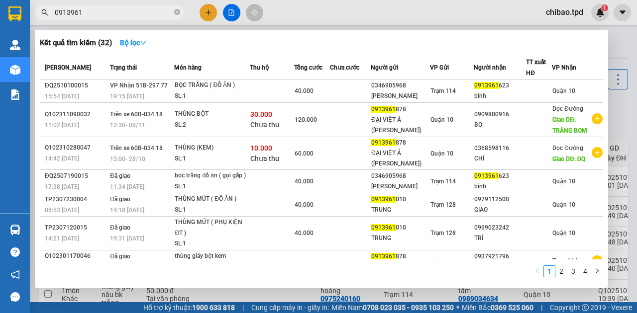
click at [136, 14] on input "0913961" at bounding box center [113, 12] width 117 height 11
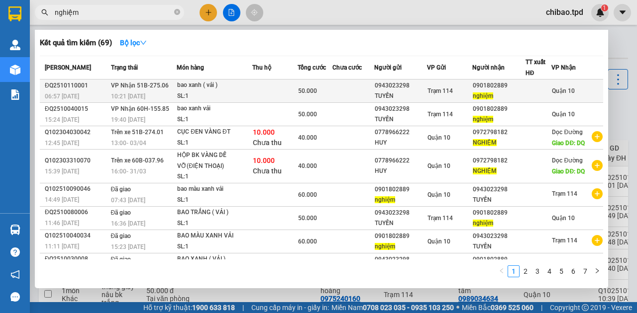
click at [332, 93] on td at bounding box center [353, 91] width 42 height 23
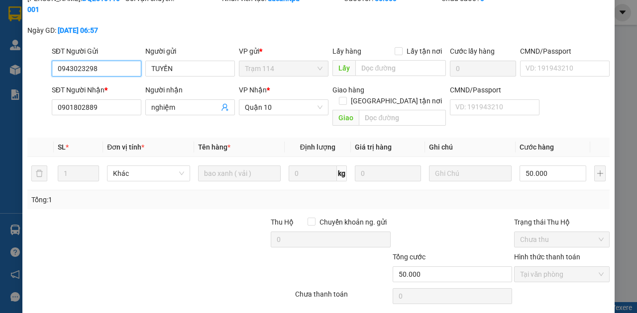
scroll to position [56, 0]
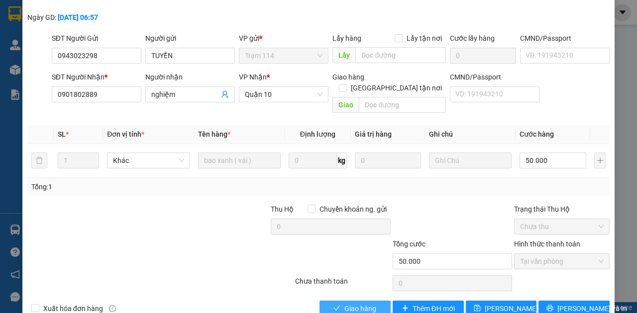
click at [338, 301] on button "Giao hàng" at bounding box center [354, 309] width 71 height 16
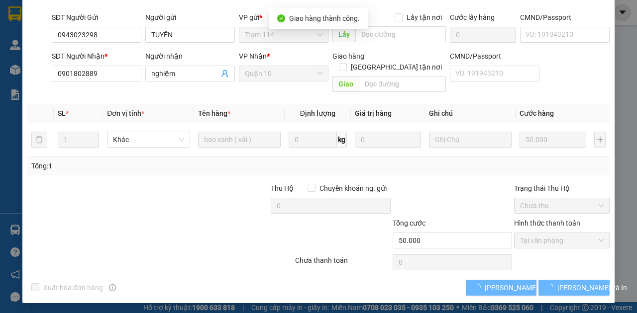
scroll to position [46, 0]
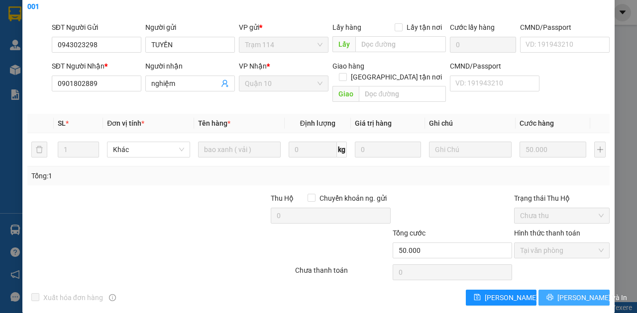
click at [569, 292] on span "[PERSON_NAME] và In" at bounding box center [592, 297] width 70 height 11
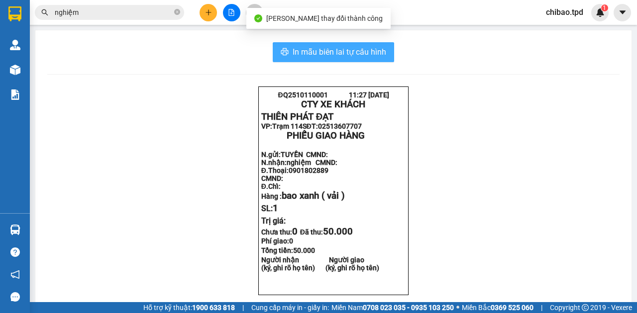
click at [375, 43] on button "In mẫu biên lai tự cấu hình" at bounding box center [333, 52] width 121 height 20
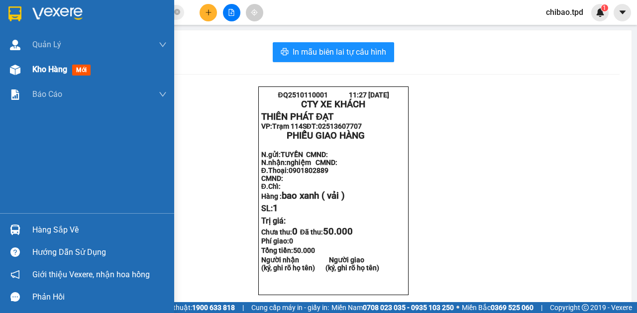
click at [47, 81] on div "Kho hàng mới" at bounding box center [99, 69] width 134 height 25
click at [52, 76] on div "Kho hàng mới" at bounding box center [99, 69] width 134 height 25
